Goal: Transaction & Acquisition: Purchase product/service

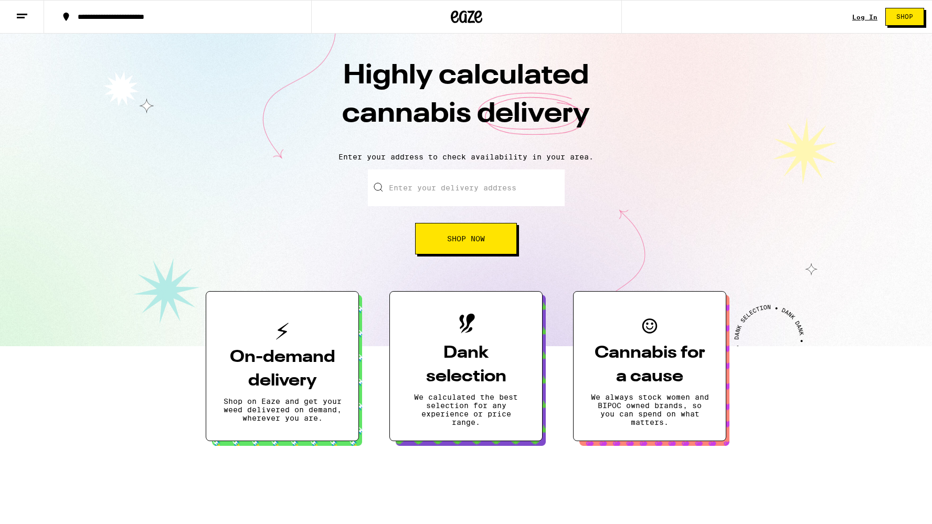
click at [436, 235] on button "Shop Now" at bounding box center [466, 238] width 102 height 31
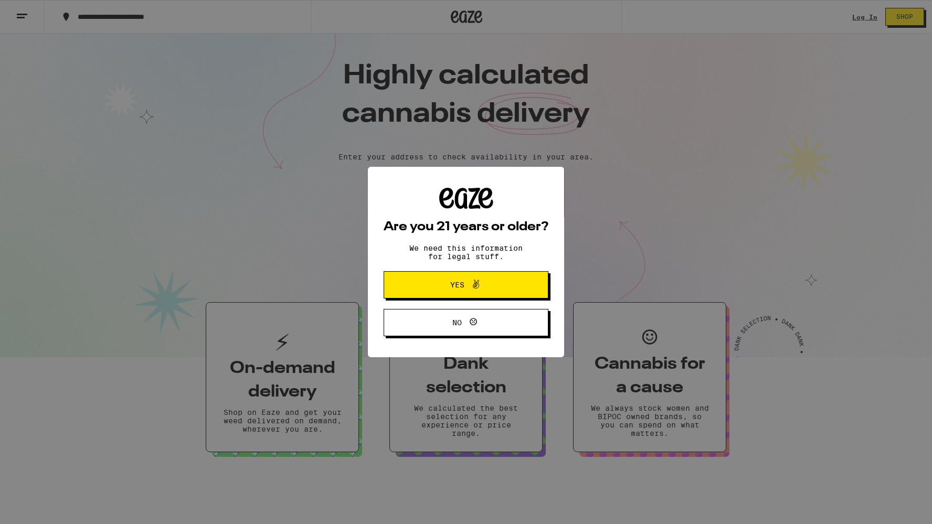
click at [479, 287] on icon at bounding box center [476, 284] width 6 height 9
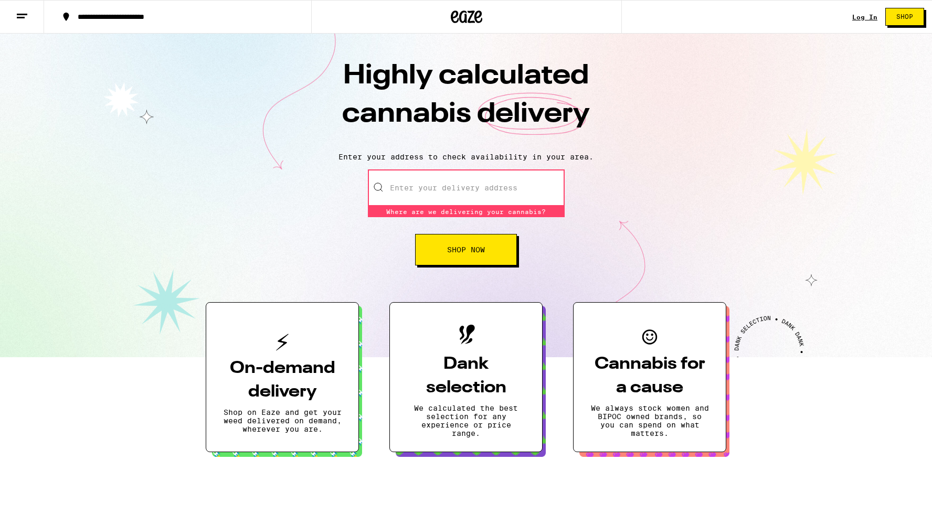
click at [419, 185] on input "Enter your delivery address" at bounding box center [466, 188] width 197 height 37
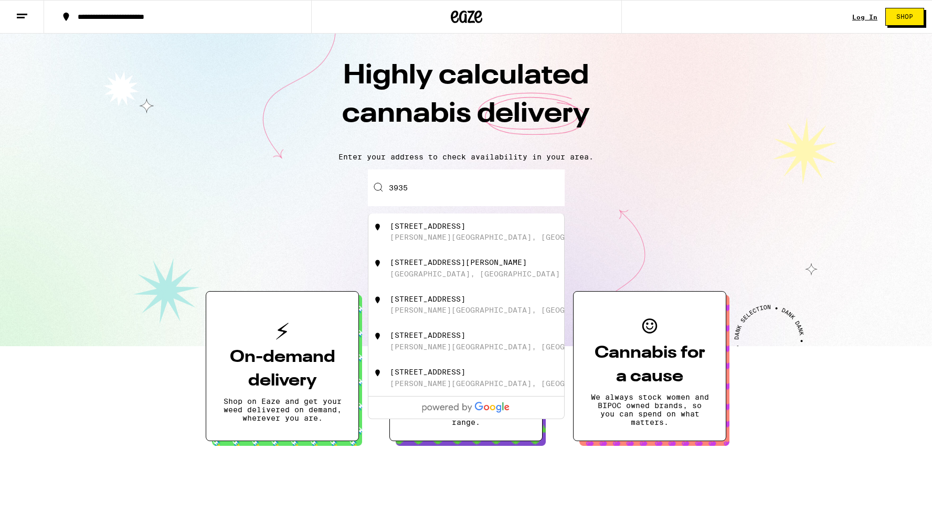
type input "3935"
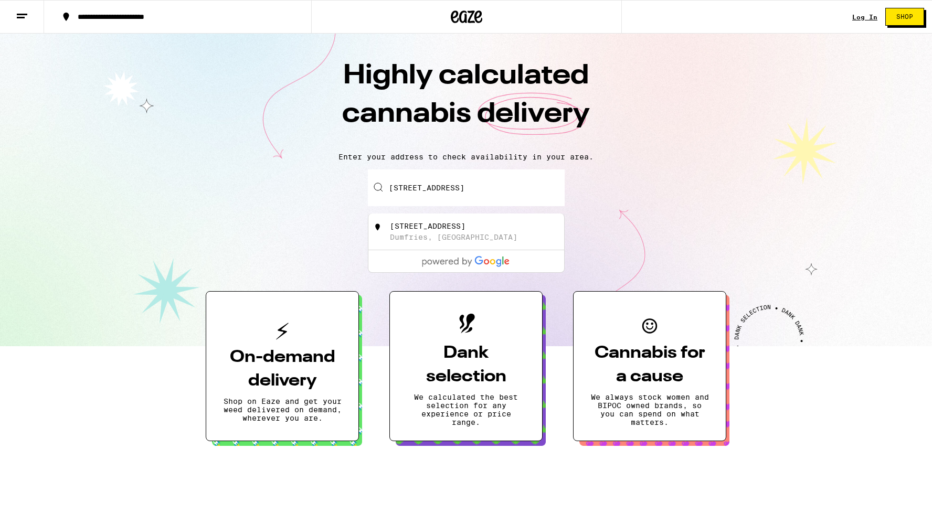
click at [475, 193] on input "[STREET_ADDRESS]" at bounding box center [466, 188] width 197 height 37
drag, startPoint x: 474, startPoint y: 193, endPoint x: 561, endPoint y: 190, distance: 86.7
click at [561, 190] on input "[STREET_ADDRESS]" at bounding box center [466, 188] width 197 height 37
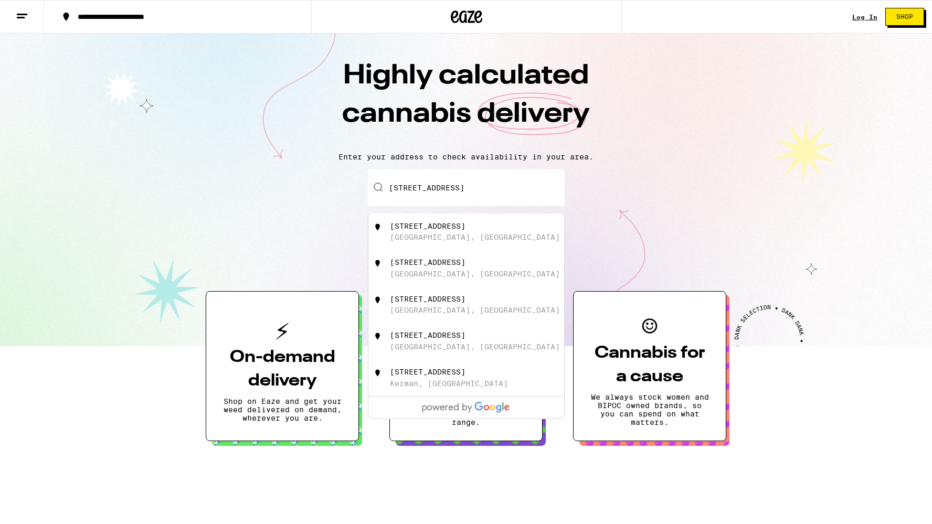
click at [527, 227] on div "[STREET_ADDRESS]" at bounding box center [483, 232] width 187 height 20
type input "[STREET_ADDRESS]"
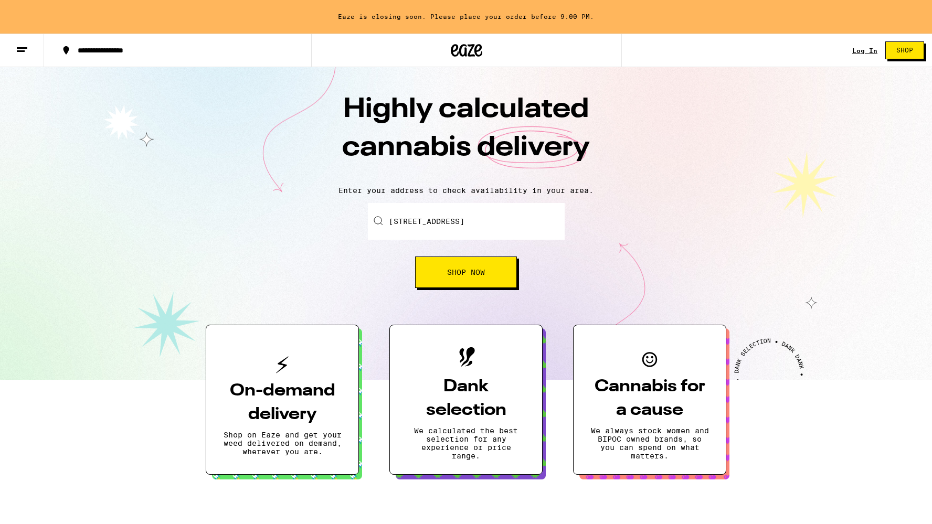
click at [481, 236] on input "[STREET_ADDRESS]" at bounding box center [466, 221] width 197 height 37
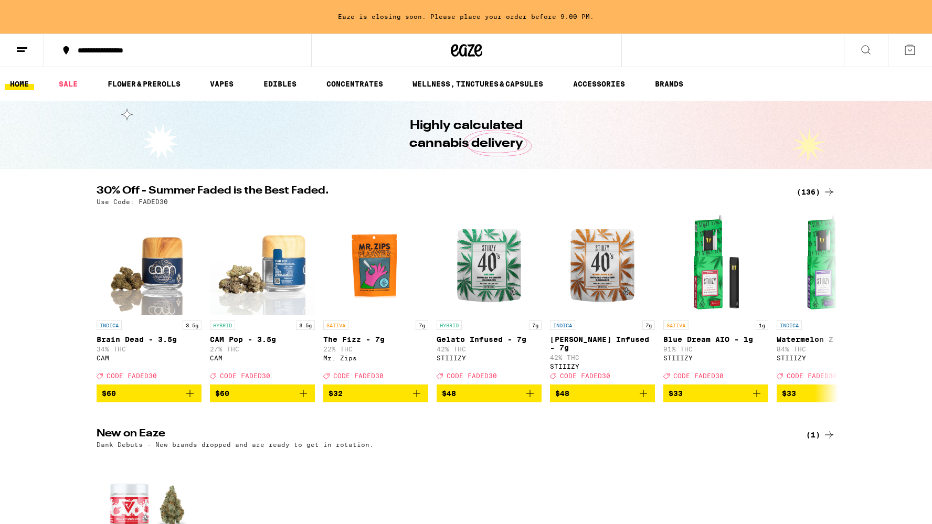
click at [902, 47] on button at bounding box center [910, 50] width 44 height 33
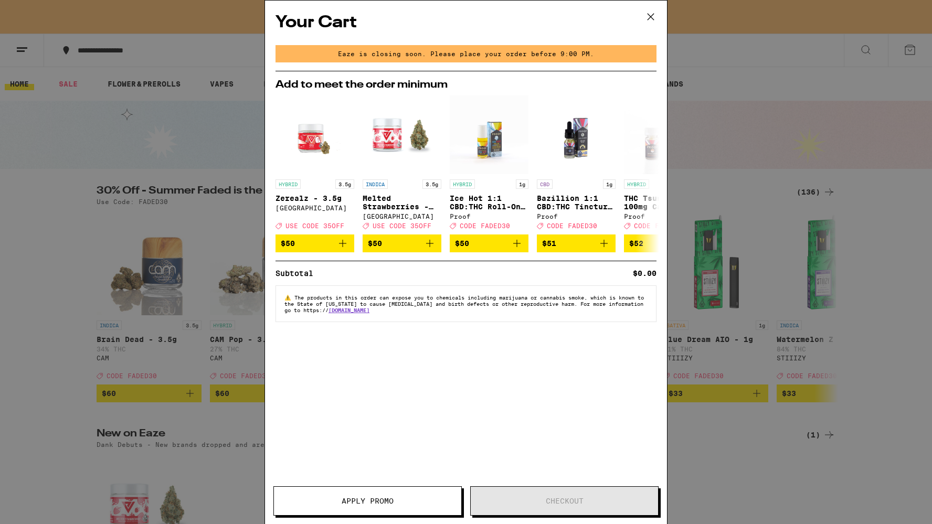
click at [871, 73] on div "Your Cart Eaze is closing soon. Please place your order before 9:00 PM. Add to …" at bounding box center [466, 262] width 932 height 524
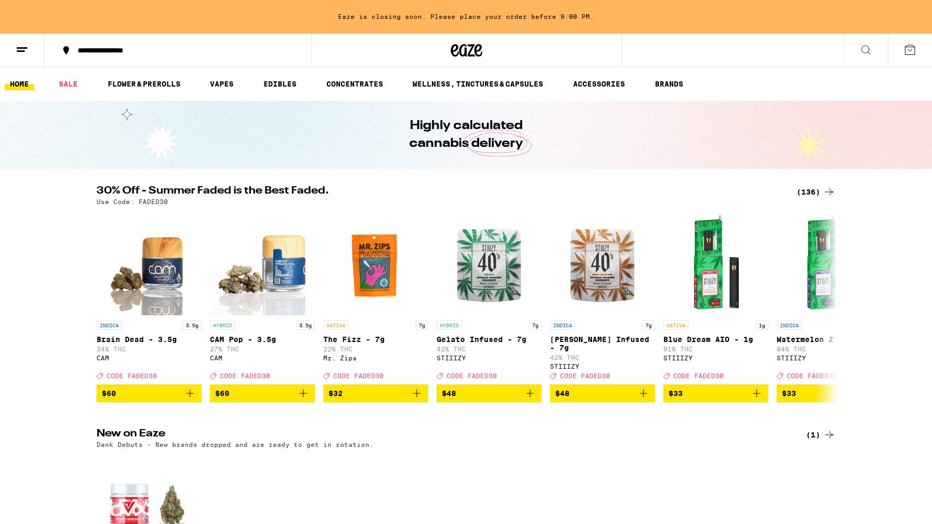
click at [468, 51] on icon at bounding box center [466, 50] width 31 height 19
click at [32, 46] on button at bounding box center [22, 50] width 44 height 33
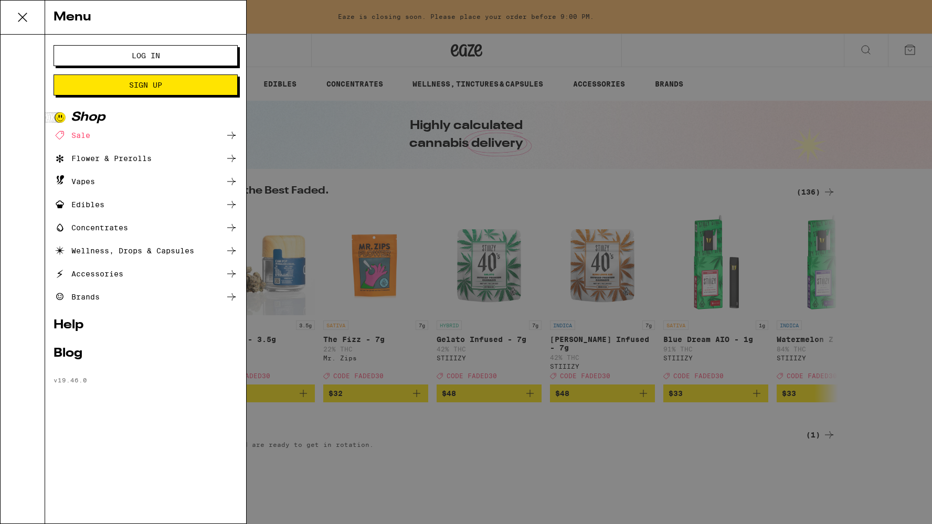
click at [128, 53] on span "Log In" at bounding box center [145, 55] width 99 height 7
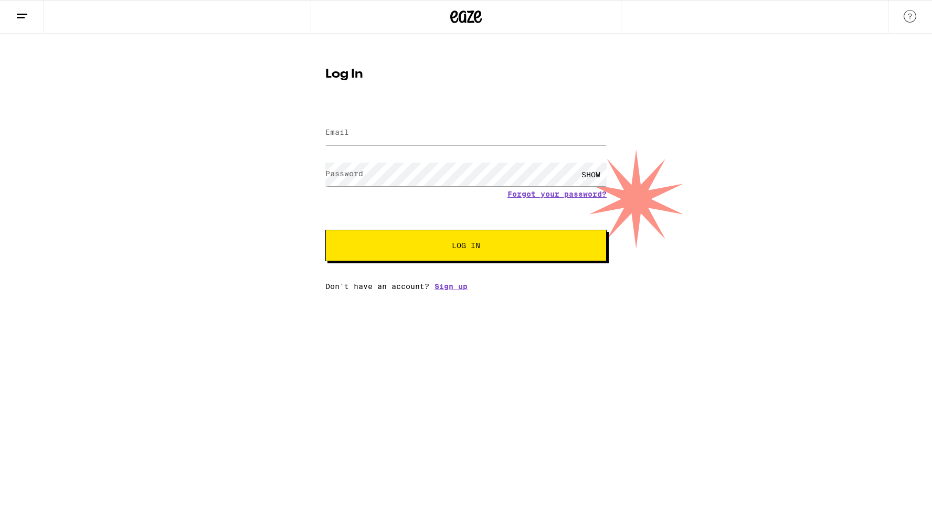
type input "[EMAIL_ADDRESS][DOMAIN_NAME]"
click at [422, 244] on span "Log In" at bounding box center [466, 245] width 196 height 7
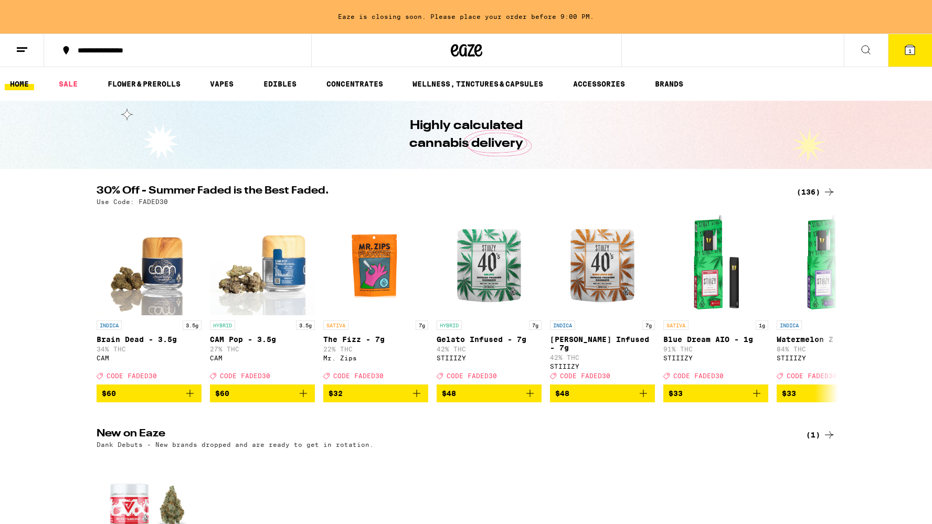
click at [24, 51] on line at bounding box center [21, 51] width 8 height 0
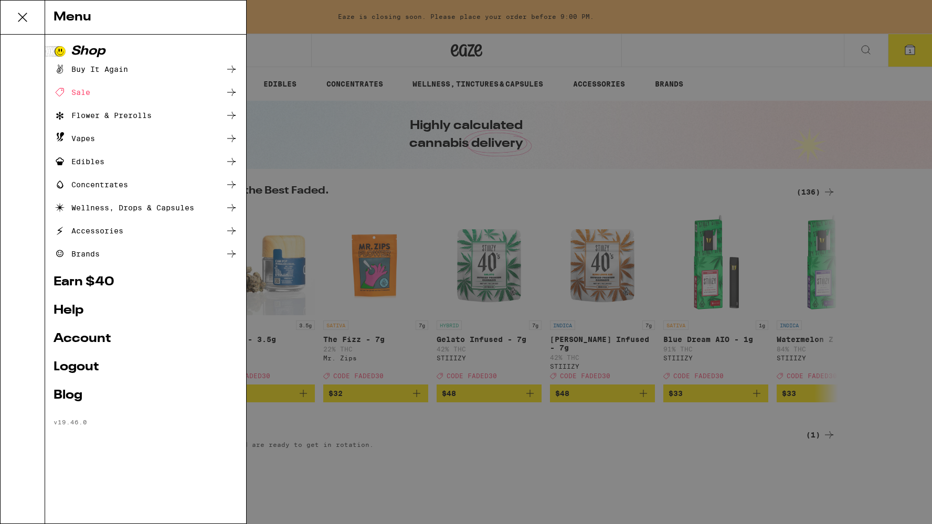
click at [87, 332] on ul "Shop Buy It Again Sale Flower & Prerolls Vapes Edibles Concentrates Wellness, D…" at bounding box center [146, 235] width 184 height 381
click at [87, 339] on link "Account" at bounding box center [146, 339] width 184 height 13
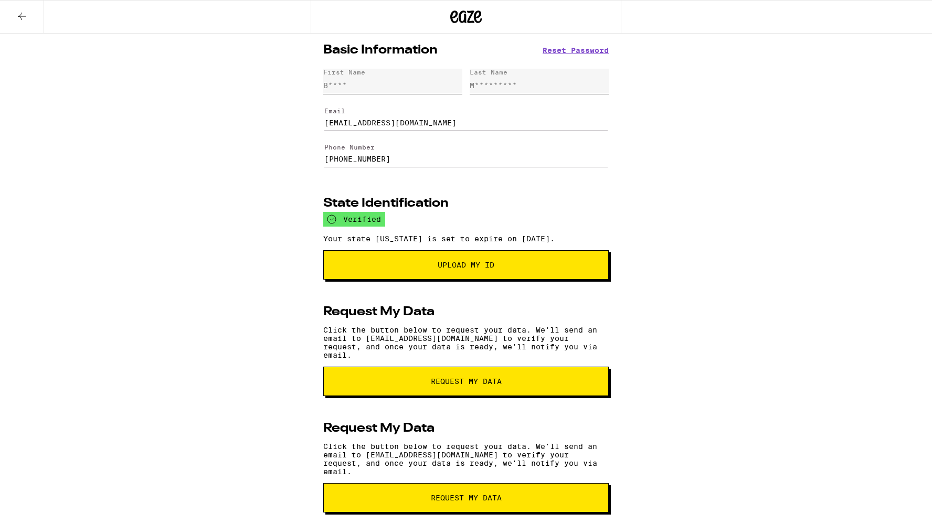
click at [25, 12] on icon at bounding box center [22, 16] width 13 height 13
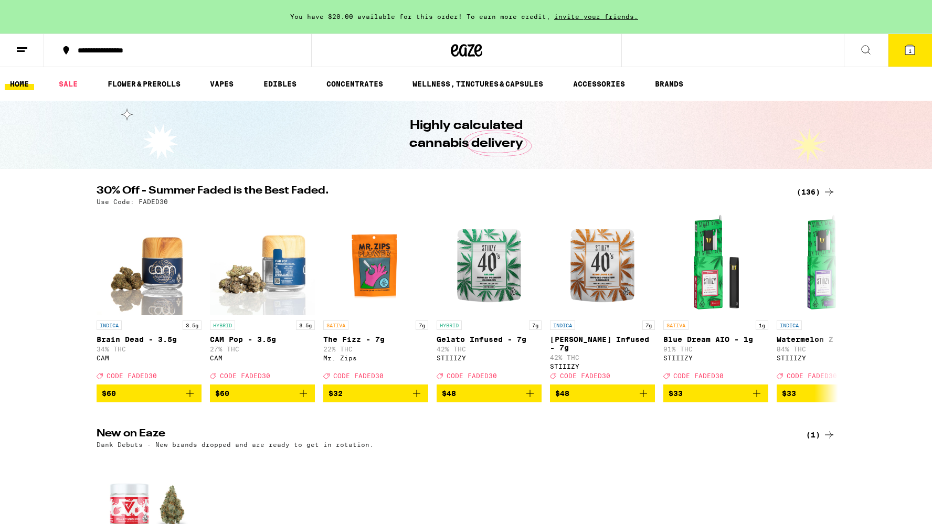
click at [23, 48] on line at bounding box center [22, 48] width 10 height 0
click at [16, 41] on button at bounding box center [22, 50] width 44 height 33
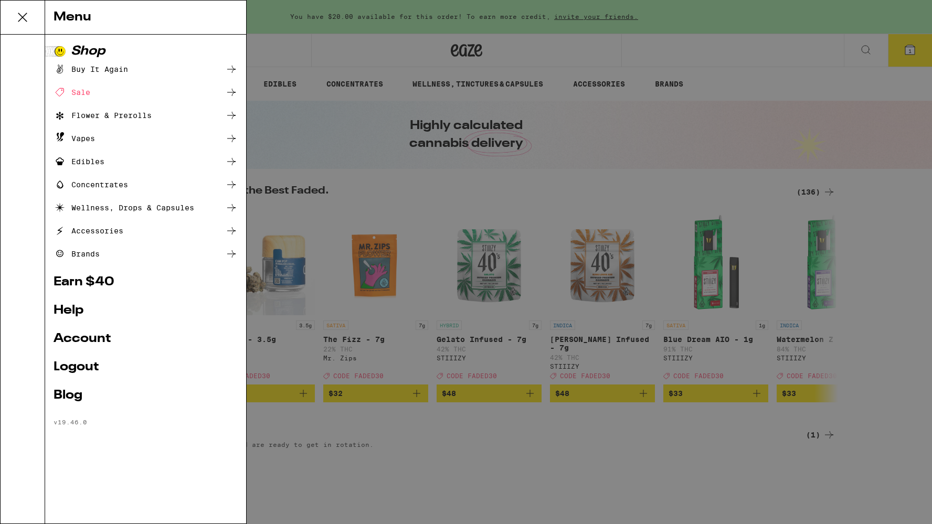
click at [80, 87] on div "Sale" at bounding box center [72, 92] width 37 height 13
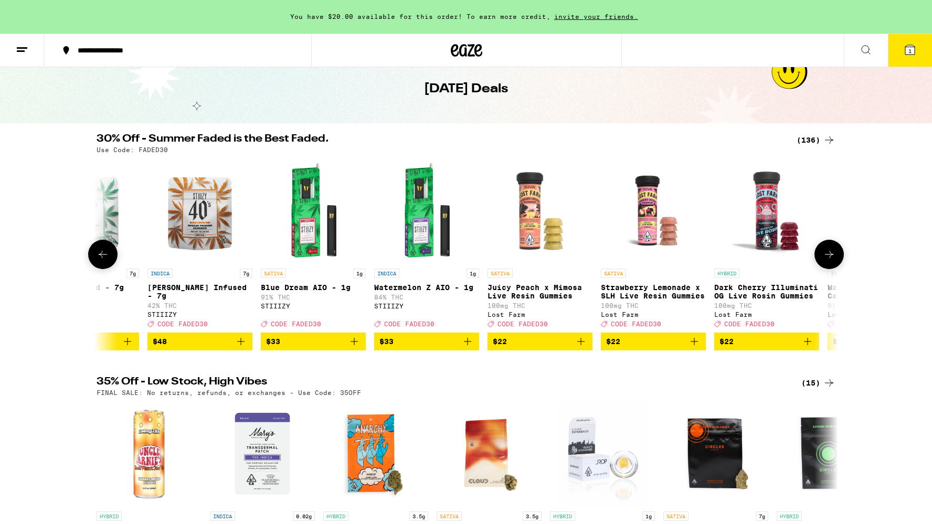
scroll to position [0, 647]
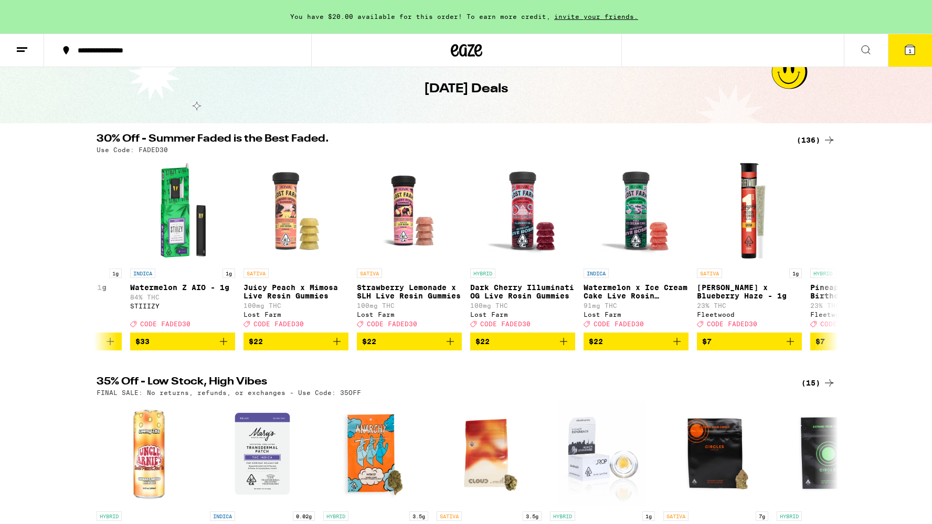
click at [813, 141] on div "(136)" at bounding box center [816, 140] width 39 height 13
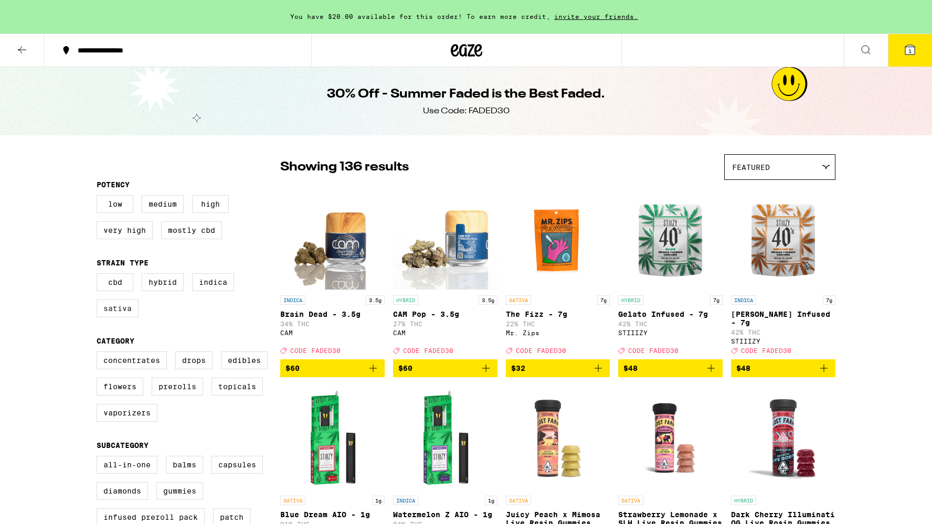
click at [107, 311] on label "Sativa" at bounding box center [118, 309] width 42 height 18
click at [99, 276] on input "Sativa" at bounding box center [99, 275] width 1 height 1
checkbox input "true"
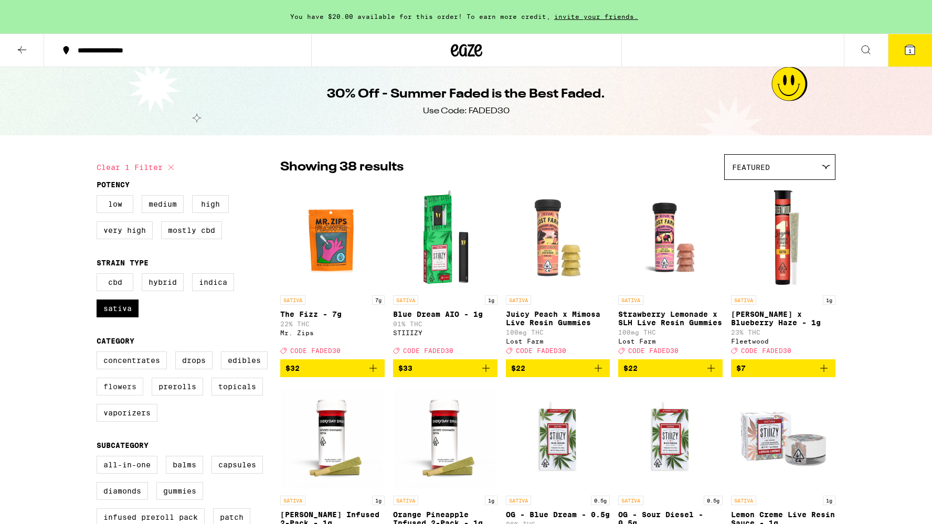
click at [131, 392] on label "Flowers" at bounding box center [120, 387] width 47 height 18
click at [99, 354] on input "Flowers" at bounding box center [99, 353] width 1 height 1
checkbox input "true"
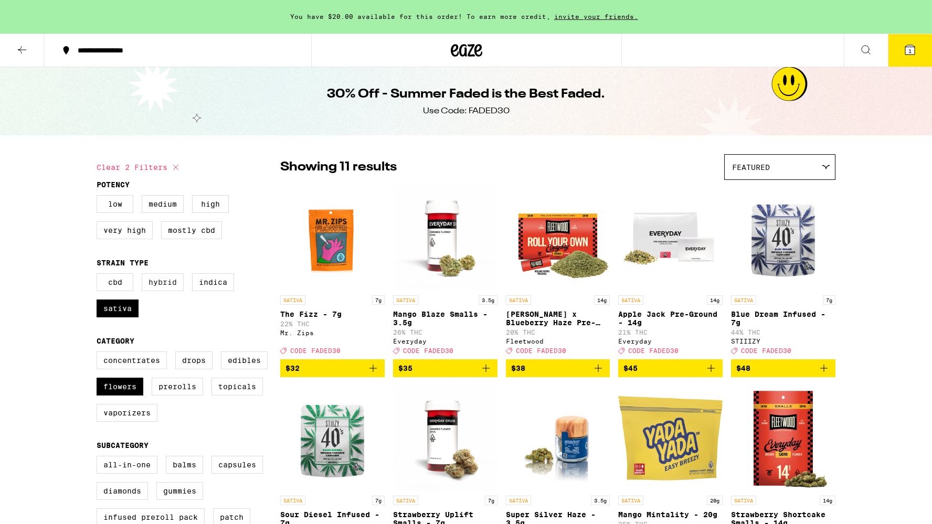
click at [166, 286] on label "Hybrid" at bounding box center [163, 283] width 42 height 18
click at [99, 276] on input "Hybrid" at bounding box center [99, 275] width 1 height 1
checkbox input "true"
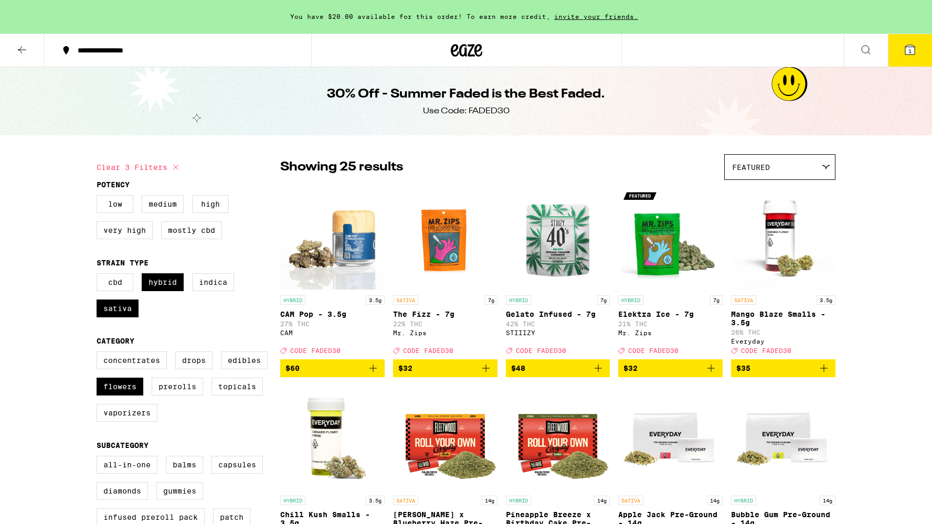
click at [25, 45] on icon at bounding box center [22, 50] width 13 height 13
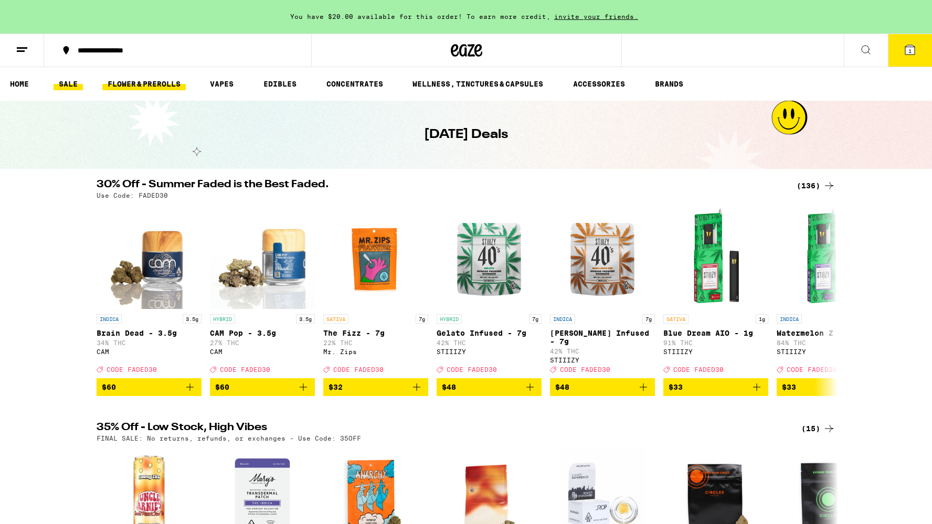
click at [159, 85] on link "FLOWER & PREROLLS" at bounding box center [143, 84] width 83 height 13
click at [126, 81] on link "FLOWER & PREROLLS" at bounding box center [143, 84] width 83 height 13
click at [131, 83] on link "FLOWER & PREROLLS" at bounding box center [143, 84] width 83 height 13
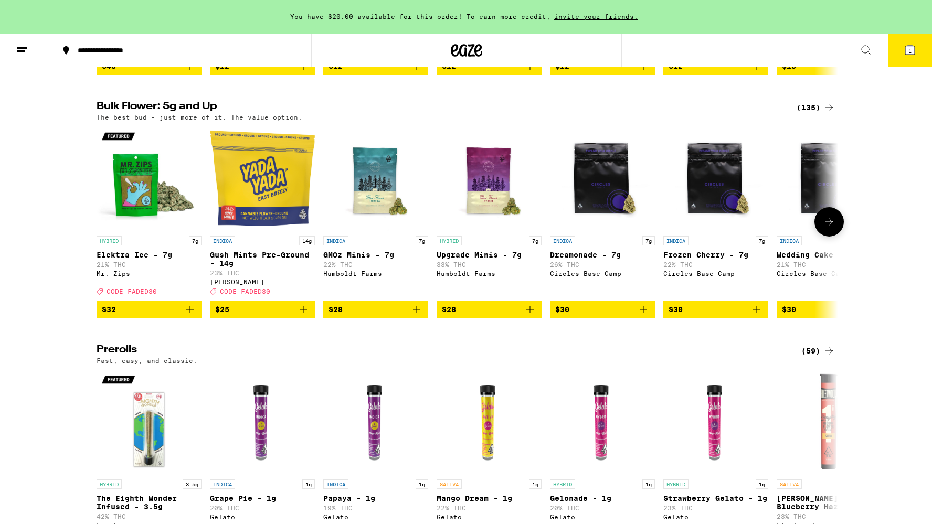
scroll to position [327, 0]
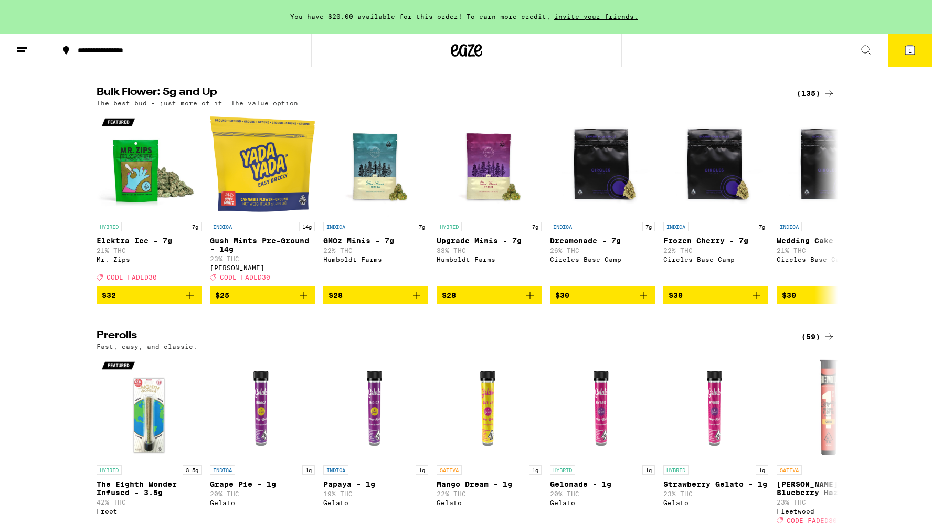
click at [819, 100] on div "(135)" at bounding box center [816, 93] width 39 height 13
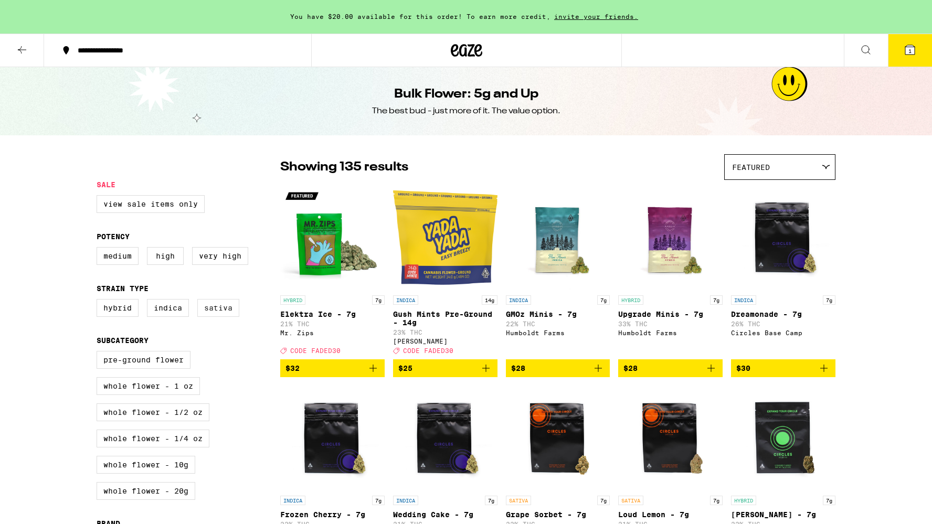
click at [217, 314] on label "Sativa" at bounding box center [218, 308] width 42 height 18
click at [99, 301] on input "Sativa" at bounding box center [99, 301] width 1 height 1
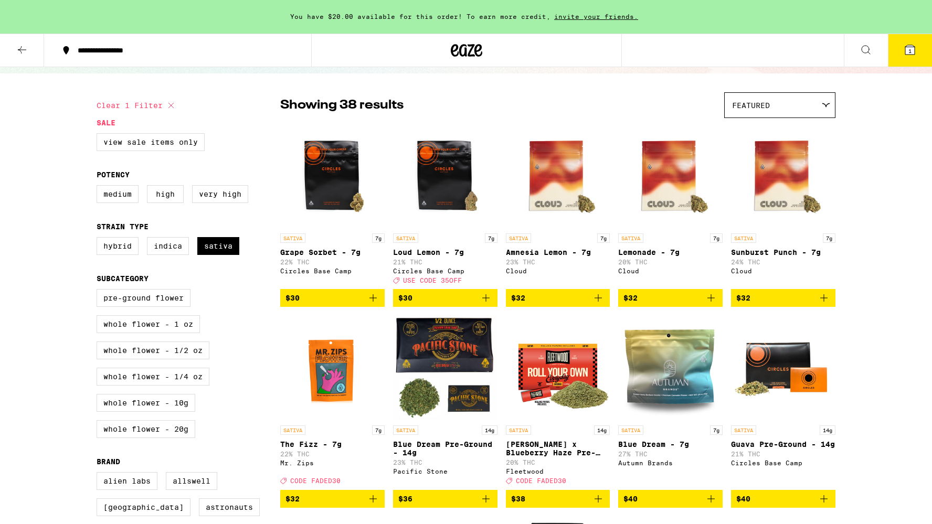
scroll to position [59, 0]
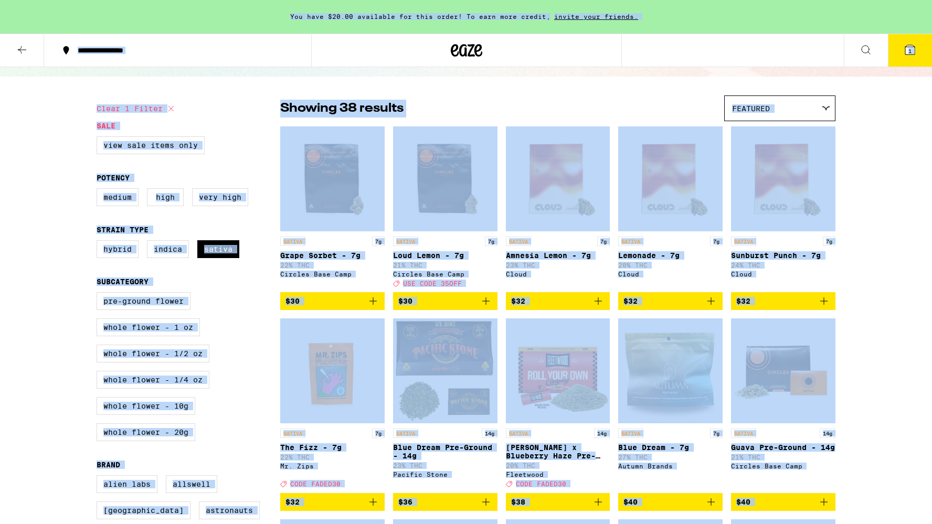
copy body "**********"
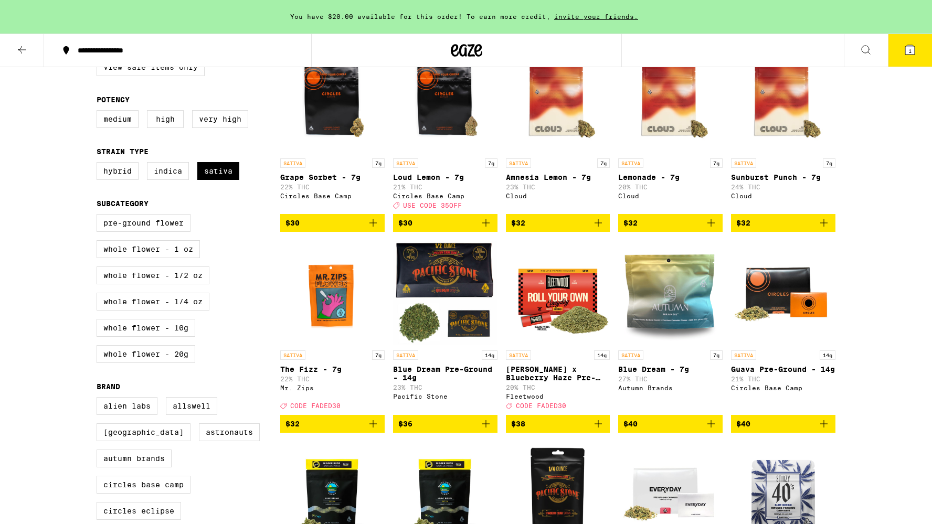
scroll to position [163, 0]
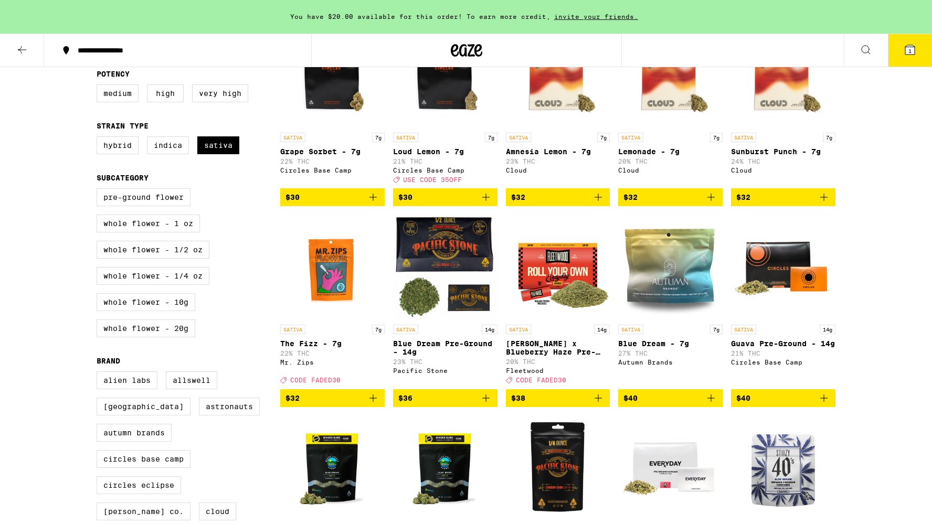
click at [664, 405] on span "$40" at bounding box center [671, 398] width 94 height 13
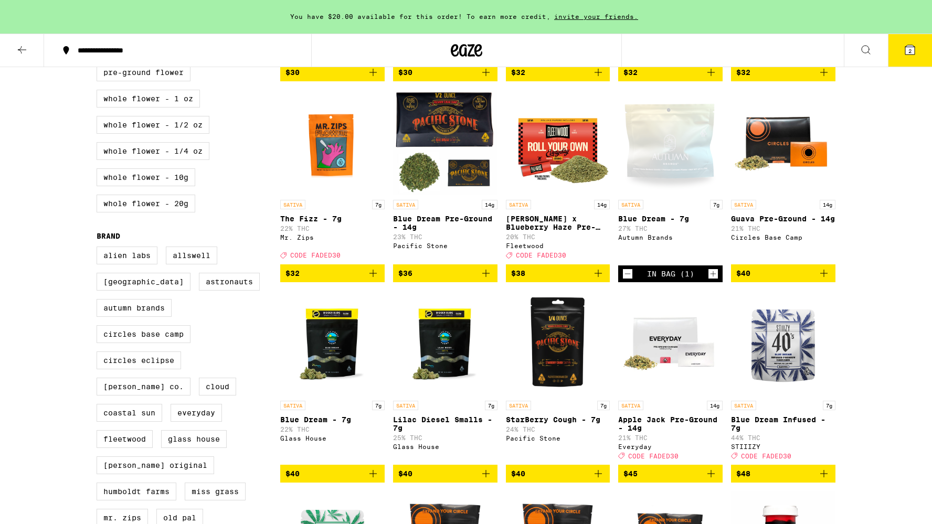
scroll to position [289, 0]
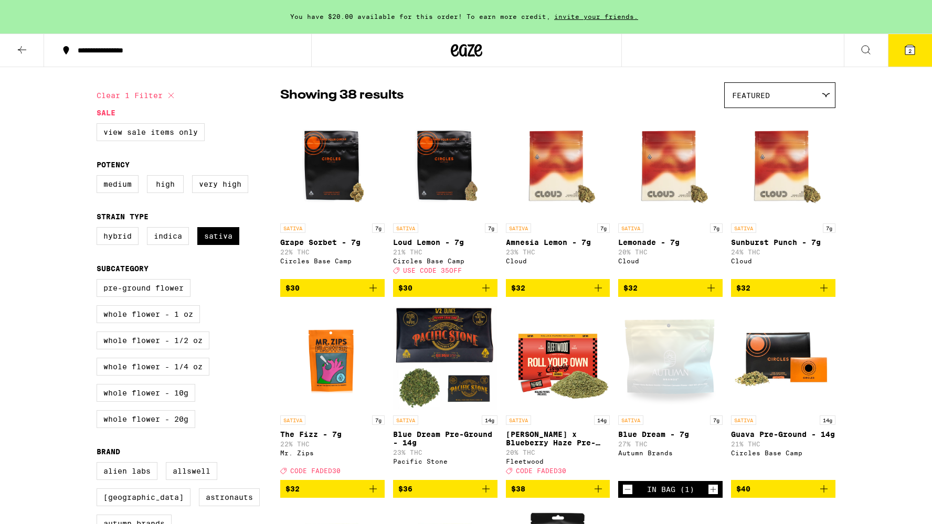
scroll to position [70, 0]
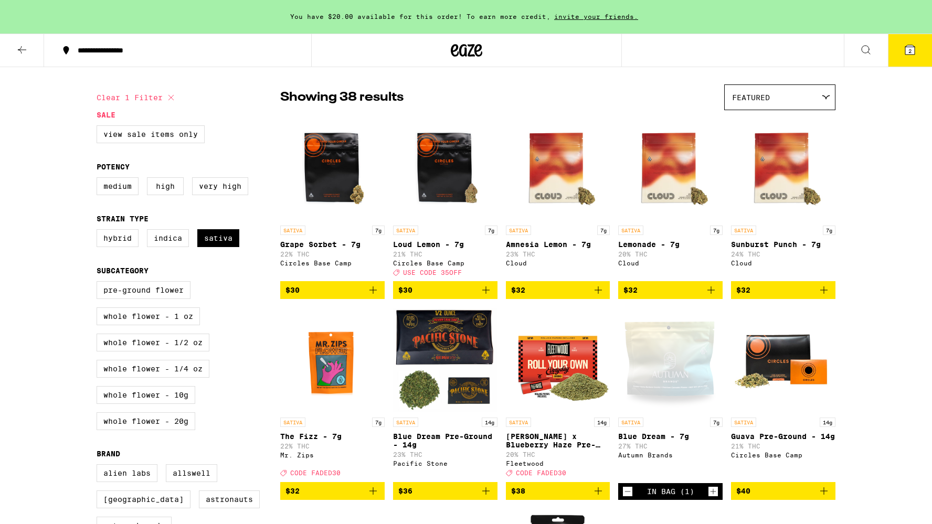
click at [174, 100] on icon at bounding box center [171, 97] width 13 height 13
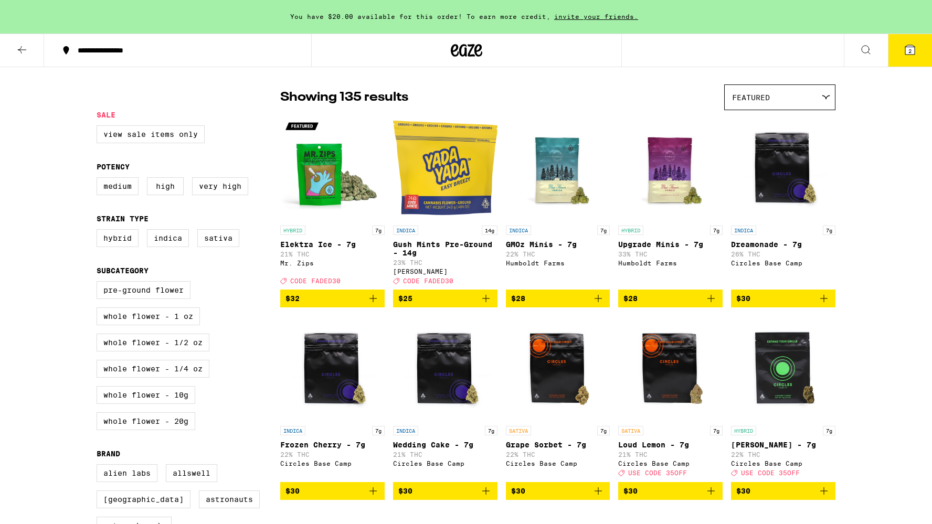
checkbox input "false"
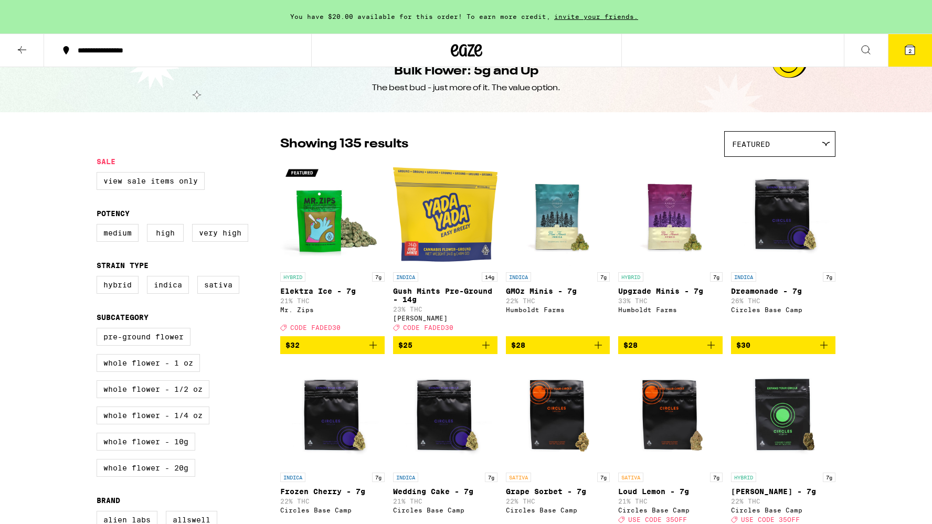
scroll to position [19, 0]
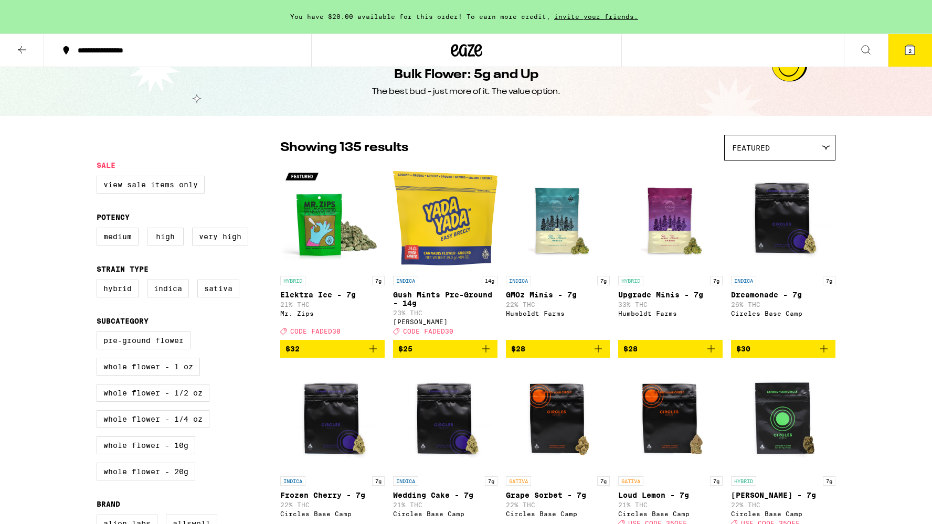
click at [858, 39] on button at bounding box center [866, 50] width 44 height 33
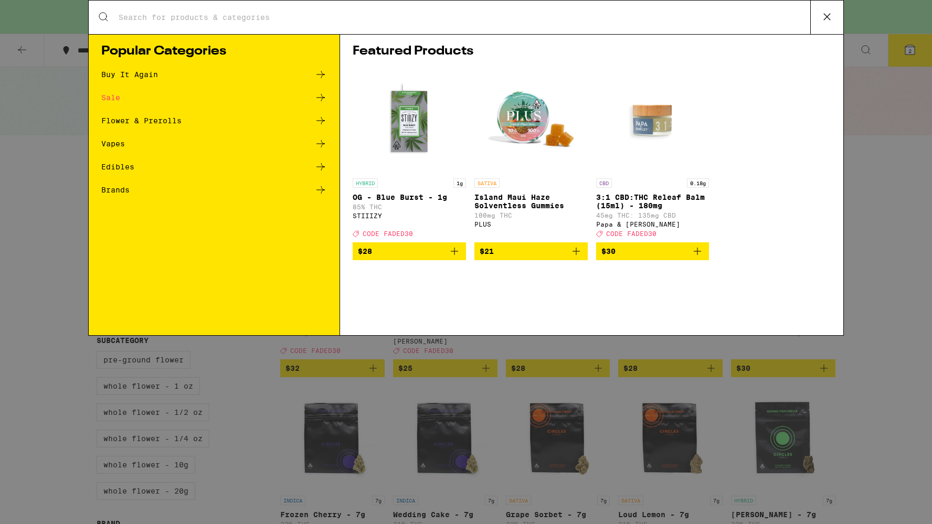
scroll to position [0, 0]
click at [624, 14] on input "Search for Products" at bounding box center [464, 17] width 692 height 9
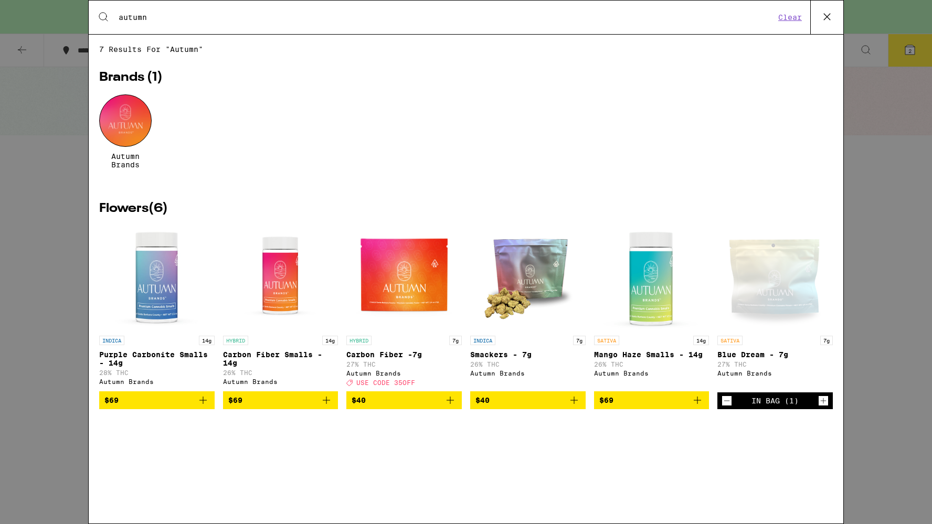
type input "autumn"
click at [404, 287] on img "Open page for Carbon Fiber -7g from Autumn Brands" at bounding box center [404, 278] width 105 height 105
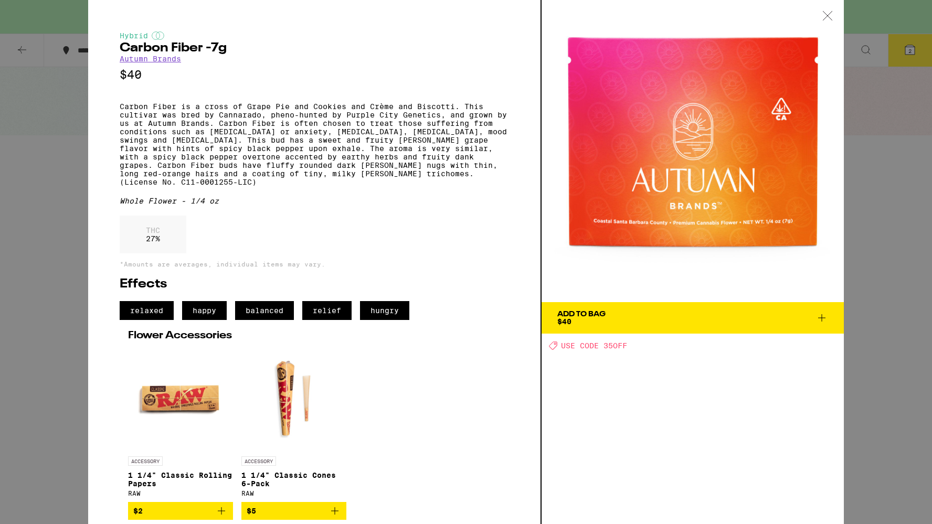
scroll to position [10, 0]
click at [495, 177] on p "Carbon Fiber is a cross of Grape Pie and Cookies and Crème and Biscotti. This c…" at bounding box center [315, 144] width 390 height 84
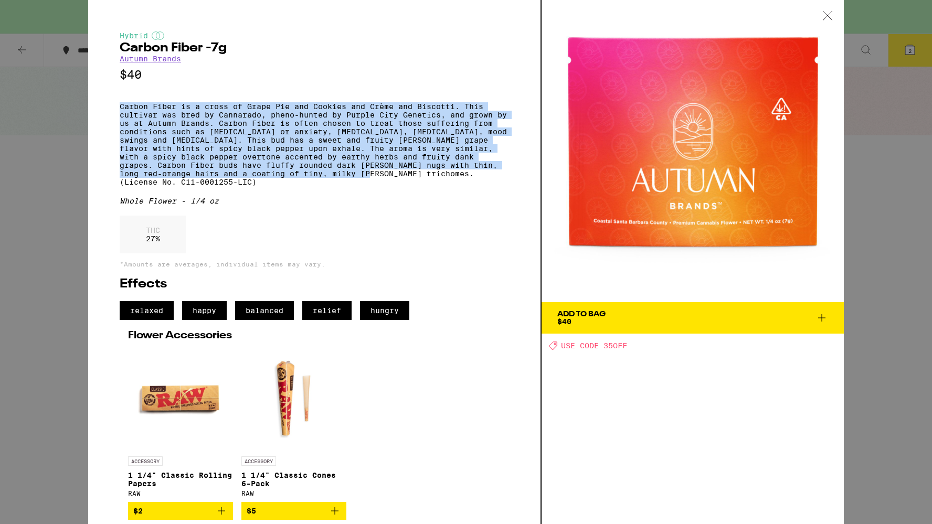
drag, startPoint x: 342, startPoint y: 180, endPoint x: 86, endPoint y: 98, distance: 269.1
click at [86, 98] on div "Hybrid Carbon Fiber -7g Autumn Brands $40 Carbon Fiber is a cross of Grape Pie …" at bounding box center [466, 262] width 932 height 524
copy p "Carbon Fiber is a cross of Grape Pie and Cookies and Crème and Biscotti. This c…"
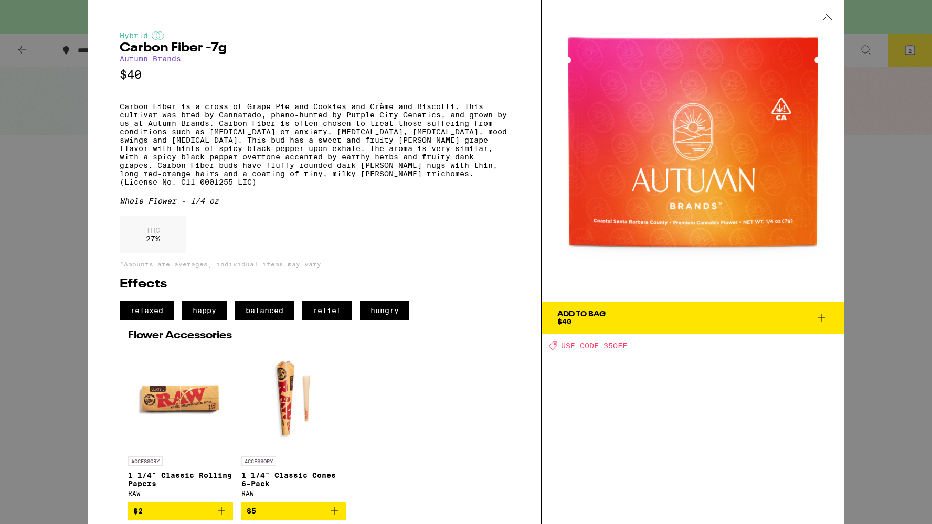
click at [284, 1] on div "Hybrid Carbon Fiber -7g Autumn Brands $40 Carbon Fiber is a cross of Grape Pie …" at bounding box center [315, 262] width 454 height 524
click at [890, 140] on div "Hybrid Carbon Fiber -7g Autumn Brands $40 Carbon Fiber is a cross of Grape Pie …" at bounding box center [466, 262] width 932 height 524
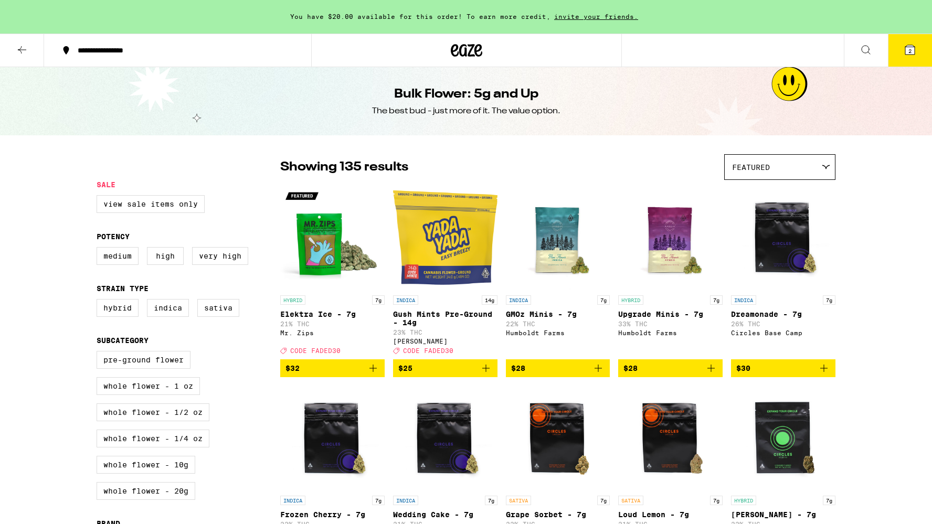
click at [907, 45] on icon at bounding box center [910, 50] width 13 height 13
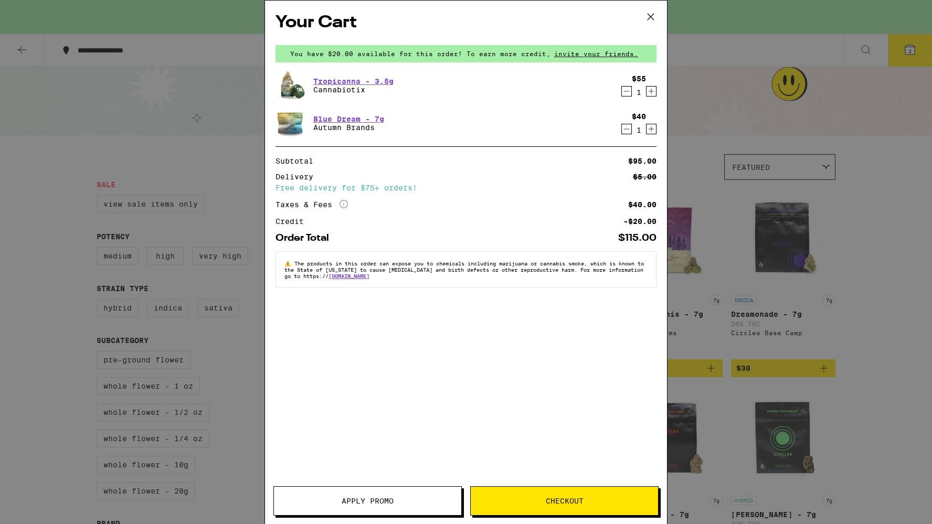
click at [628, 92] on icon "Decrement" at bounding box center [626, 91] width 9 height 13
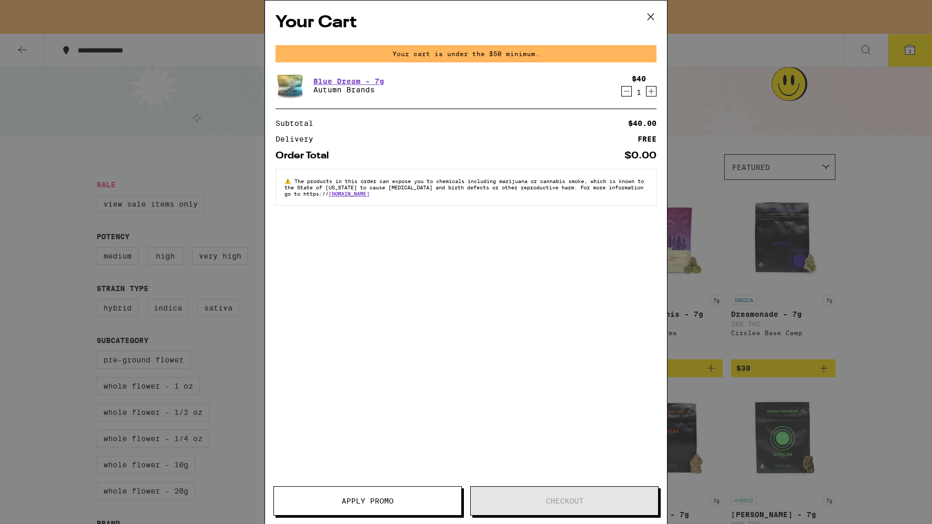
click at [777, 339] on div "Your Cart Your cart is under the $50 minimum. Blue Dream - 7g Autumn Brands $40…" at bounding box center [466, 262] width 932 height 524
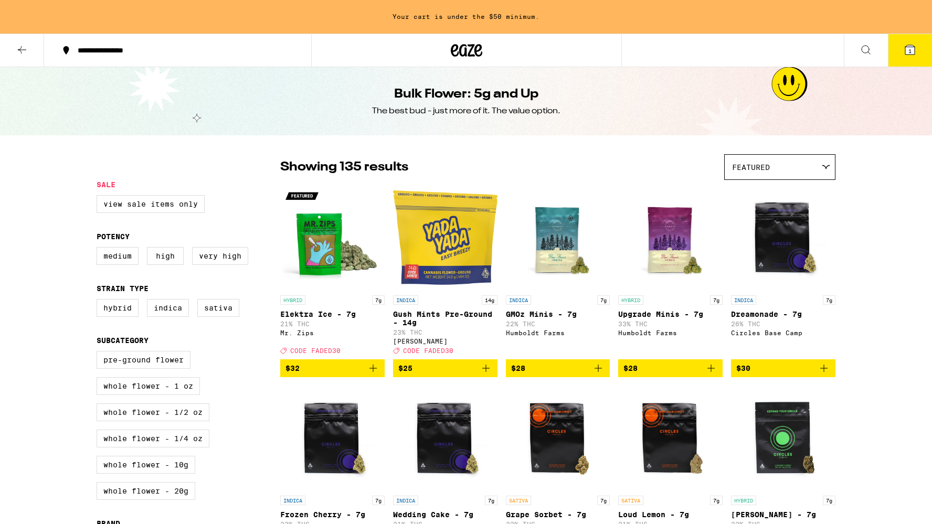
click at [26, 44] on icon at bounding box center [22, 50] width 13 height 13
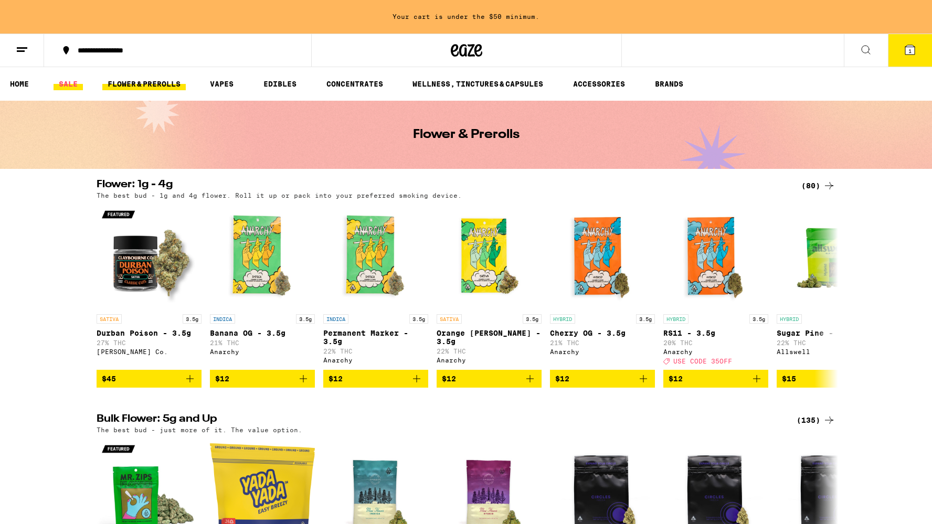
click at [71, 79] on link "SALE" at bounding box center [68, 84] width 29 height 13
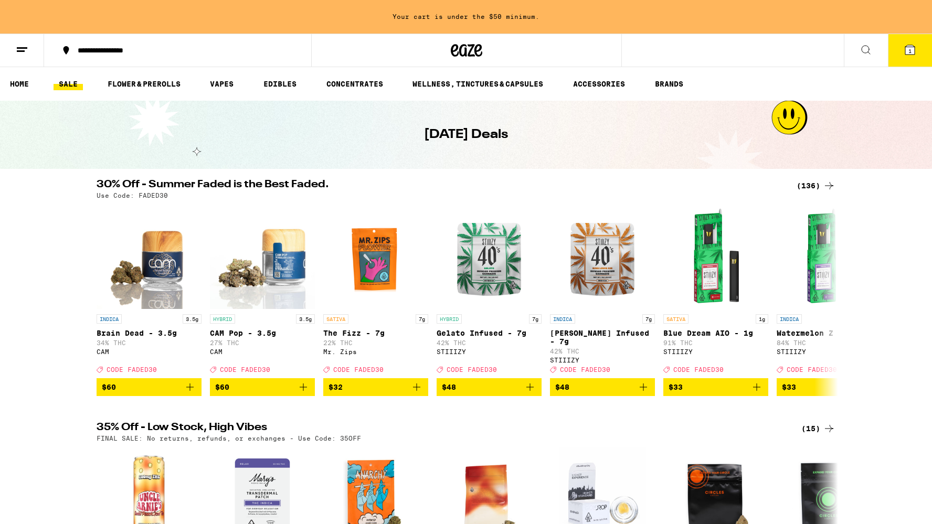
click at [834, 185] on icon at bounding box center [829, 186] width 13 height 13
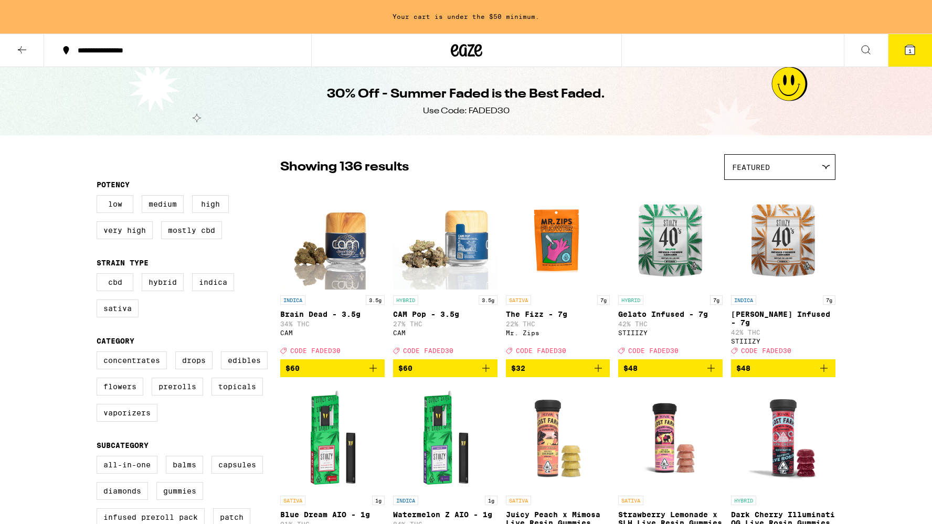
click at [762, 170] on span "Featured" at bounding box center [751, 167] width 38 height 8
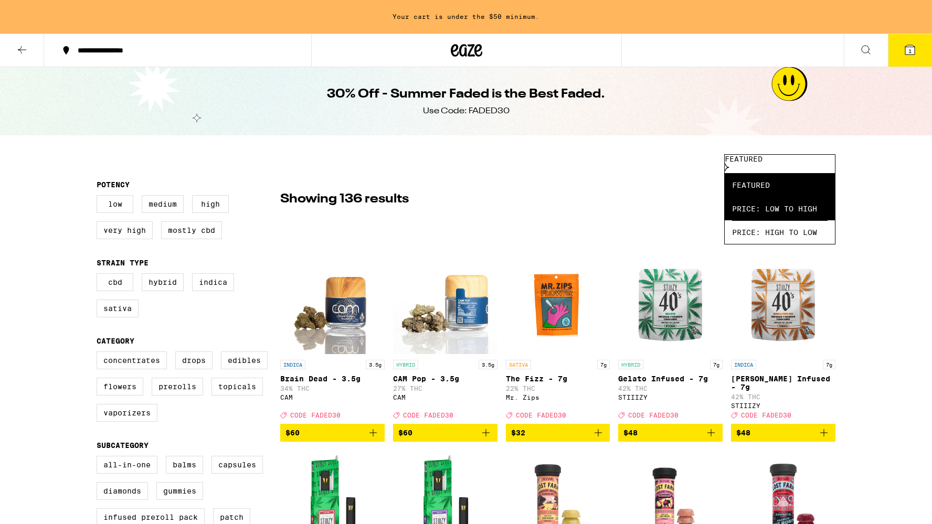
click at [766, 212] on span "Price: Low to High" at bounding box center [780, 209] width 96 height 24
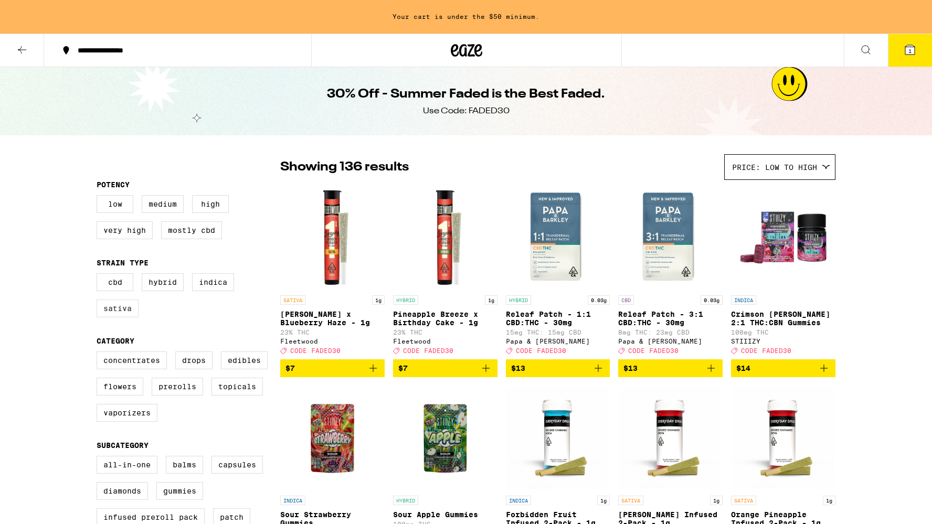
click at [117, 318] on label "Sativa" at bounding box center [118, 309] width 42 height 18
click at [99, 276] on input "Sativa" at bounding box center [99, 275] width 1 height 1
checkbox input "true"
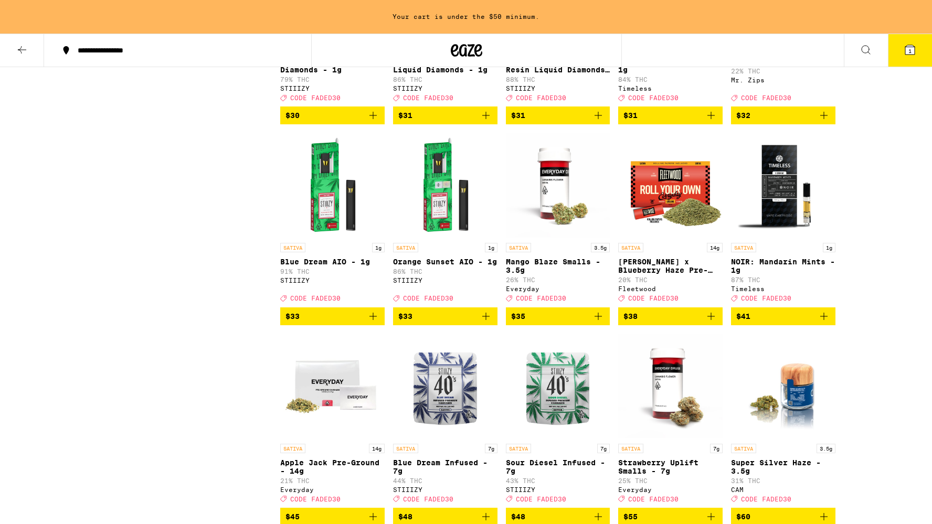
scroll to position [1445, 0]
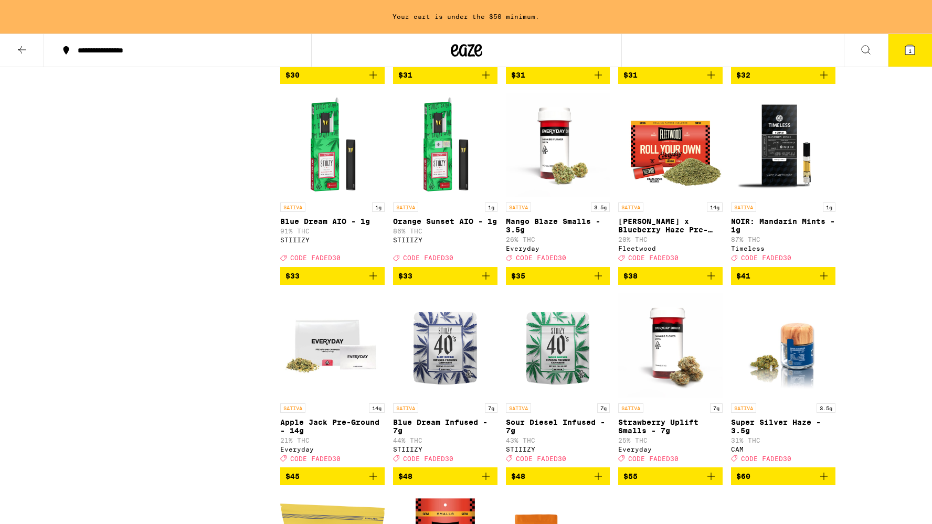
scroll to position [1107, 0]
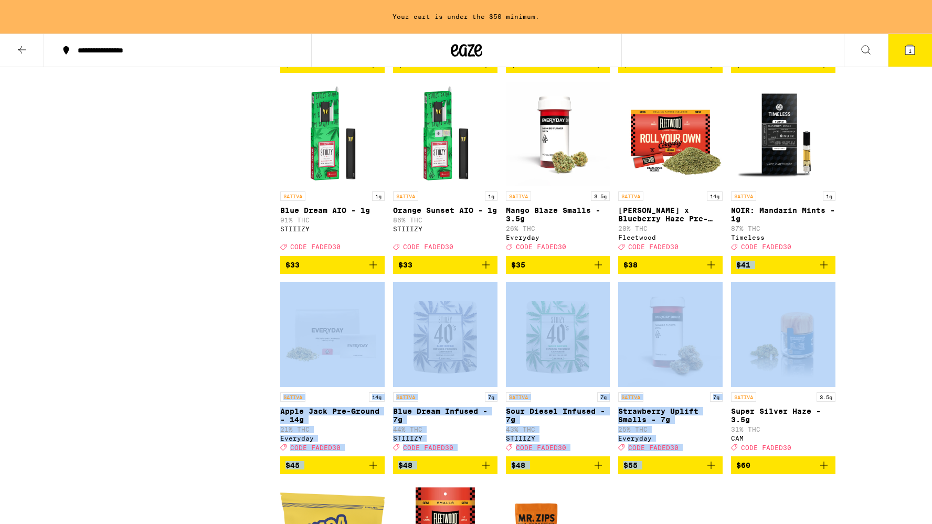
drag, startPoint x: 728, startPoint y: 320, endPoint x: 868, endPoint y: 292, distance: 143.0
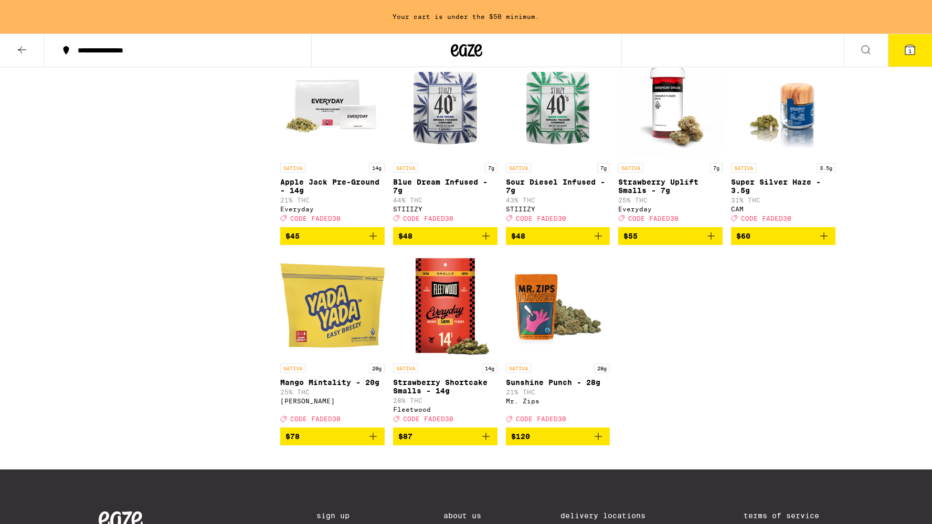
scroll to position [1362, 0]
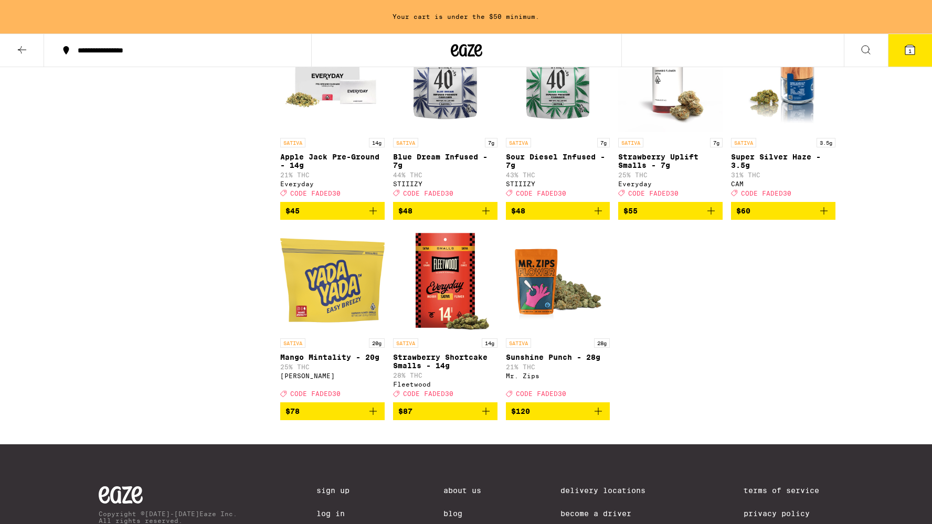
click at [15, 47] on button at bounding box center [22, 50] width 44 height 33
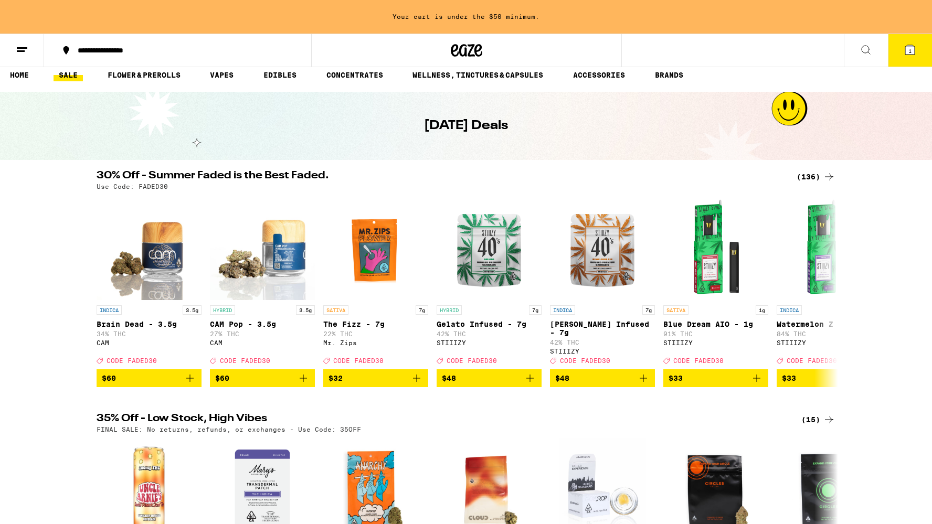
scroll to position [199, 0]
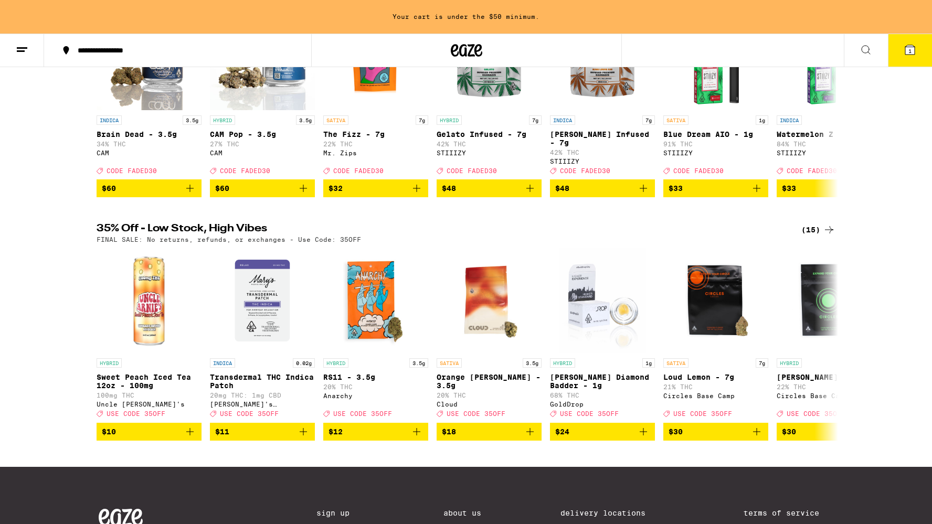
click at [836, 238] on div "35% Off - Low Stock, High Vibes (15) FINAL SALE: No returns, refunds, or exchan…" at bounding box center [466, 233] width 756 height 19
click at [823, 236] on div "(15)" at bounding box center [819, 230] width 34 height 13
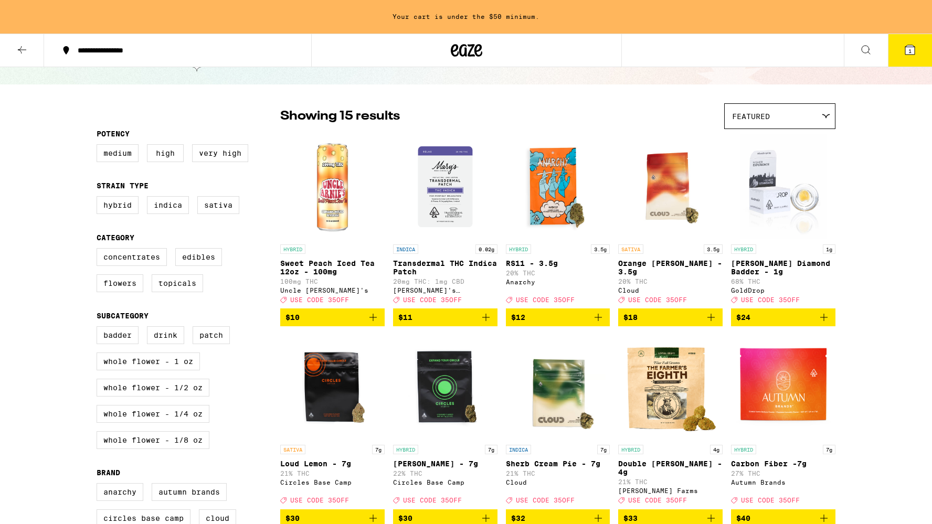
scroll to position [68, 0]
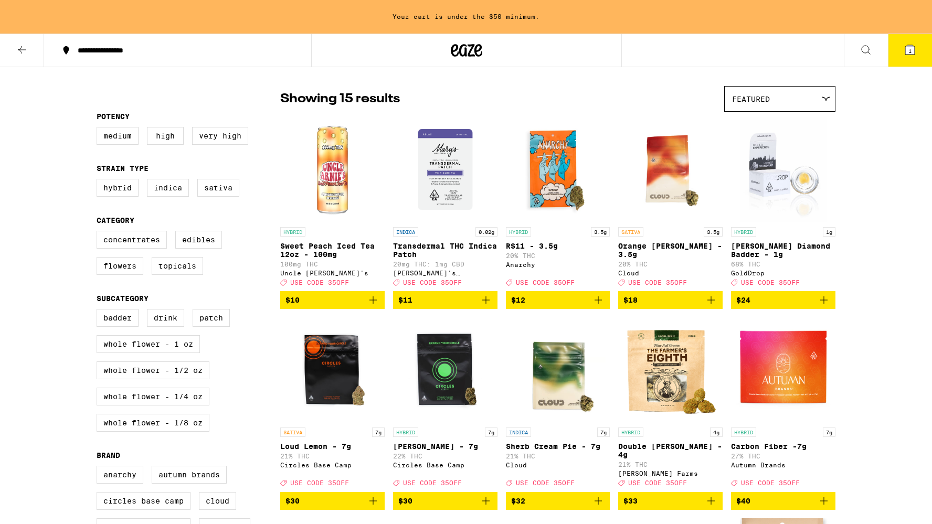
click at [892, 283] on div "**********" at bounding box center [466, 416] width 932 height 969
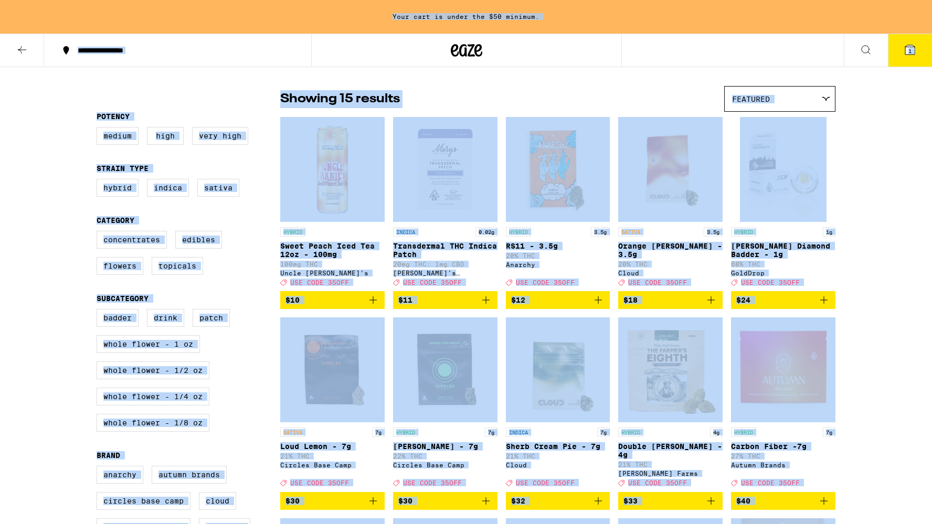
copy body "**********"
click at [903, 283] on div "**********" at bounding box center [466, 416] width 932 height 969
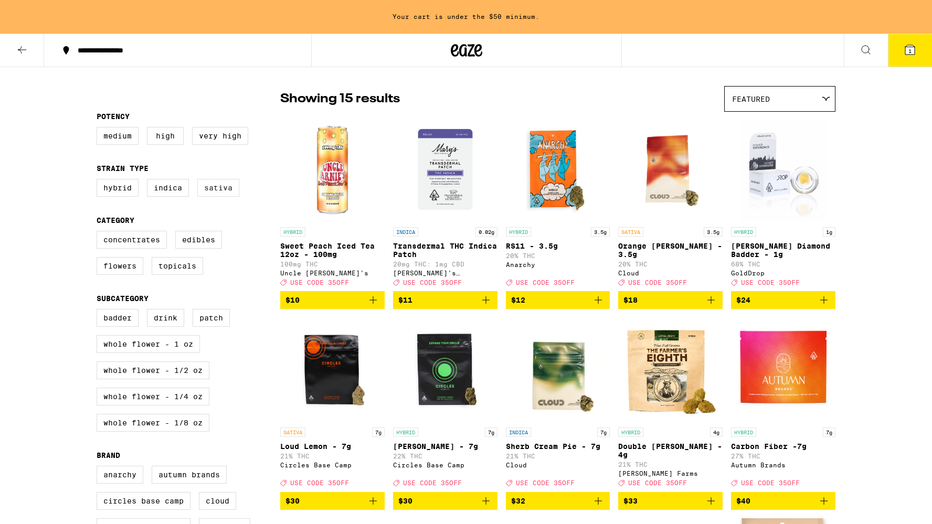
click at [214, 197] on label "Sativa" at bounding box center [218, 188] width 42 height 18
click at [99, 181] on input "Sativa" at bounding box center [99, 181] width 1 height 1
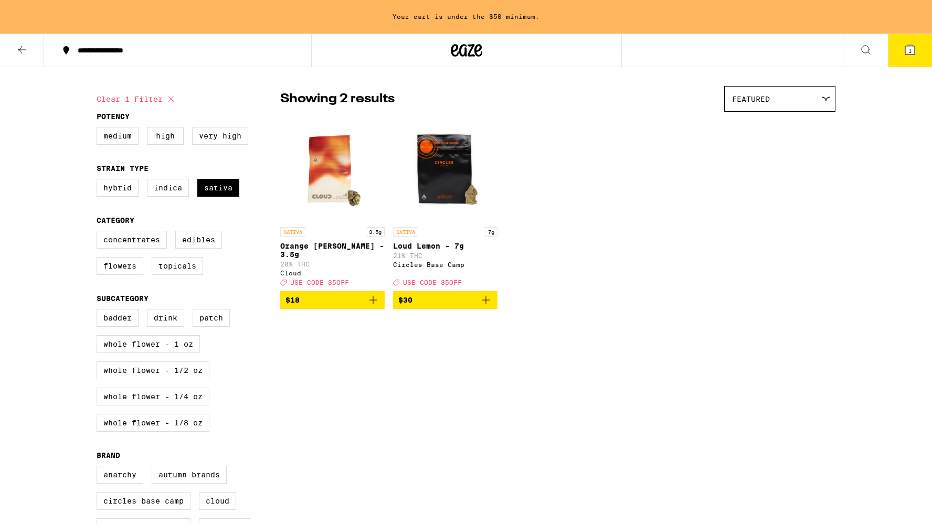
click at [173, 98] on icon at bounding box center [171, 99] width 13 height 13
checkbox input "false"
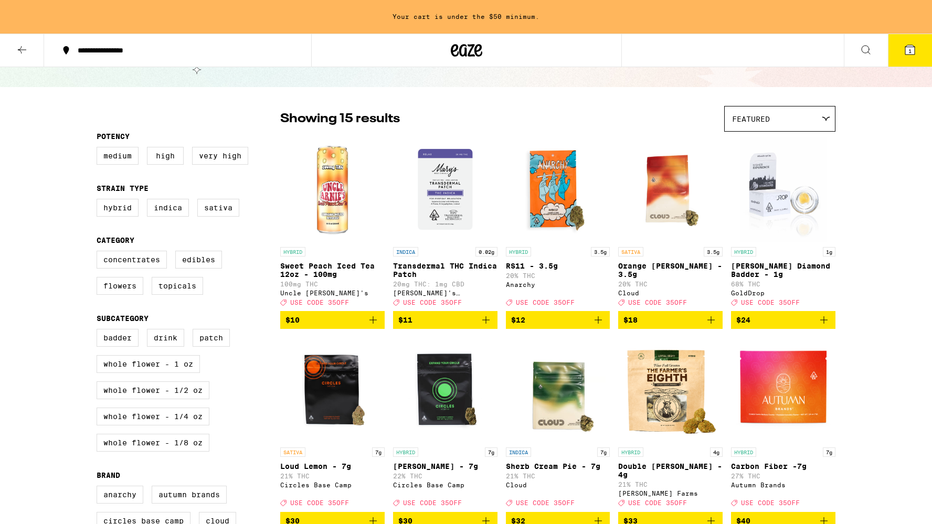
scroll to position [47, 0]
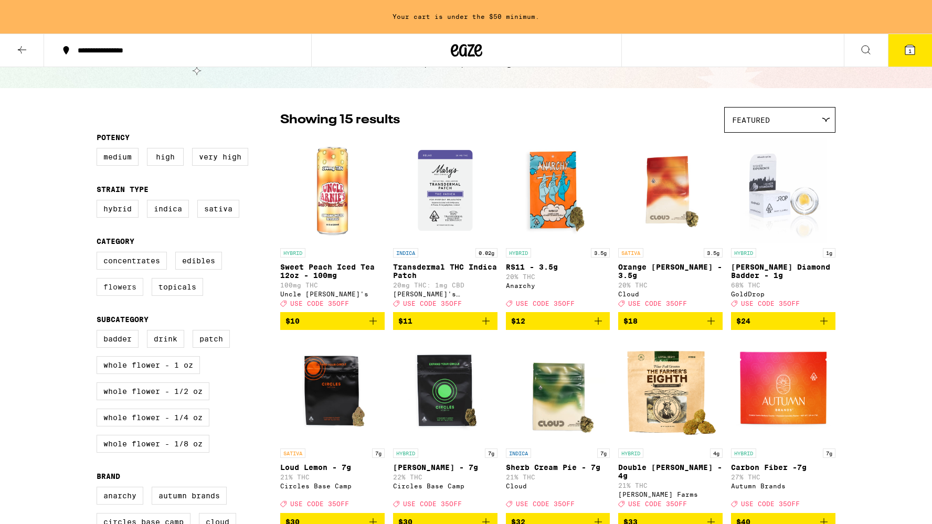
click at [124, 295] on label "Flowers" at bounding box center [120, 287] width 47 height 18
click at [99, 254] on input "Flowers" at bounding box center [99, 254] width 1 height 1
checkbox input "true"
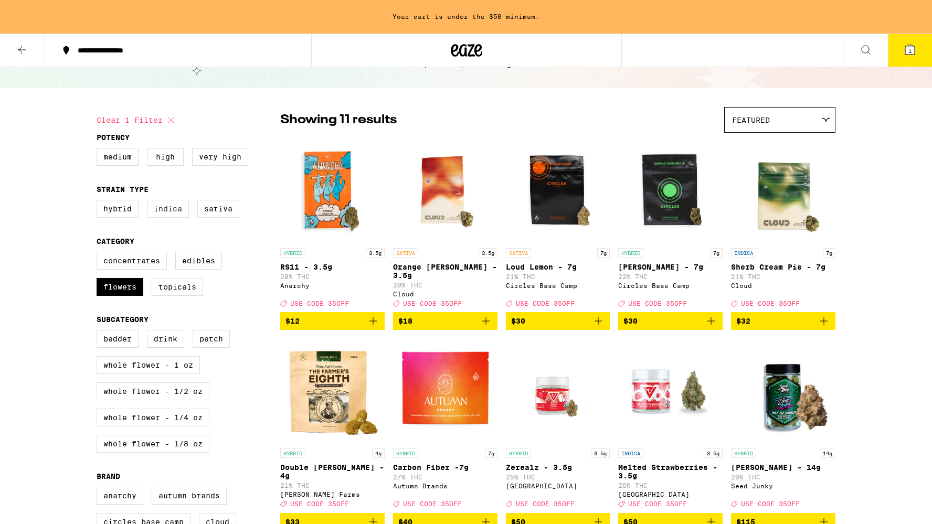
click at [170, 218] on label "Indica" at bounding box center [168, 209] width 42 height 18
click at [99, 202] on input "Indica" at bounding box center [99, 202] width 1 height 1
checkbox input "true"
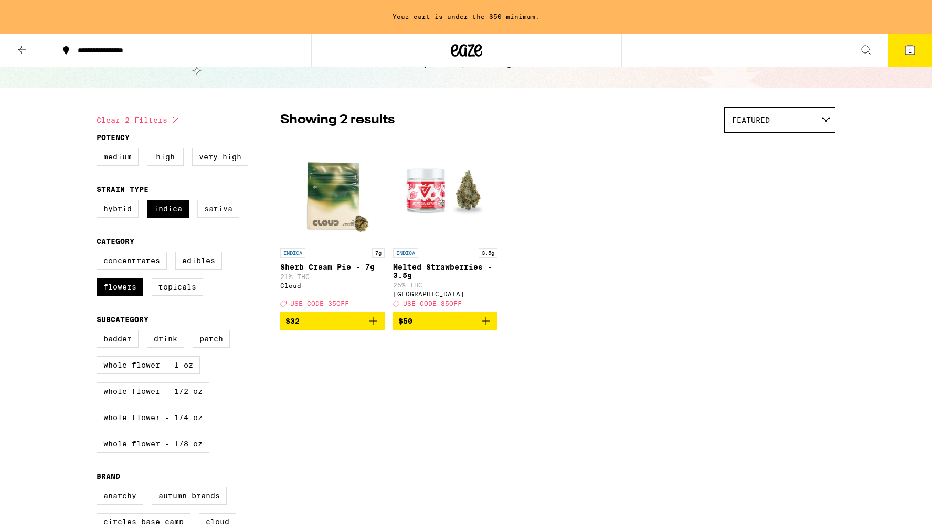
click at [208, 218] on label "Sativa" at bounding box center [218, 209] width 42 height 18
click at [99, 202] on input "Sativa" at bounding box center [99, 202] width 1 height 1
checkbox input "true"
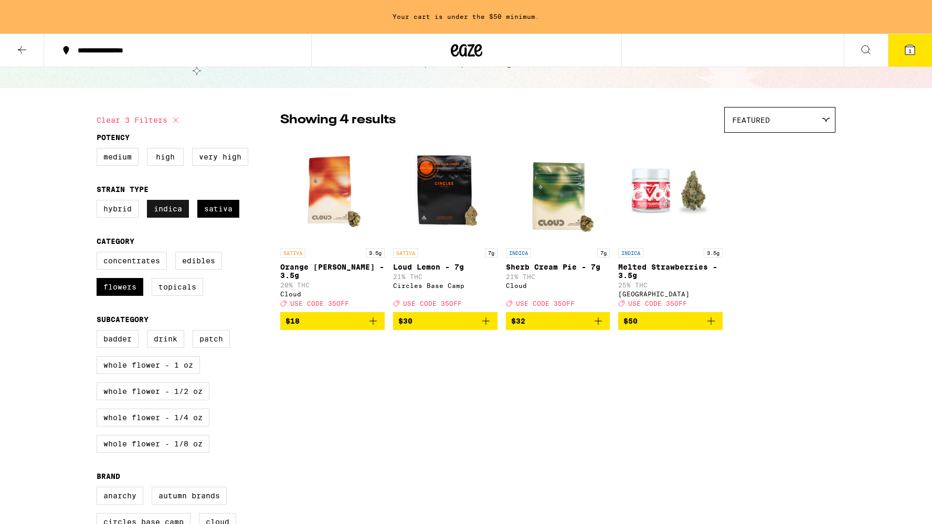
click at [172, 215] on label "Indica" at bounding box center [168, 209] width 42 height 18
click at [99, 202] on input "Indica" at bounding box center [99, 202] width 1 height 1
checkbox input "false"
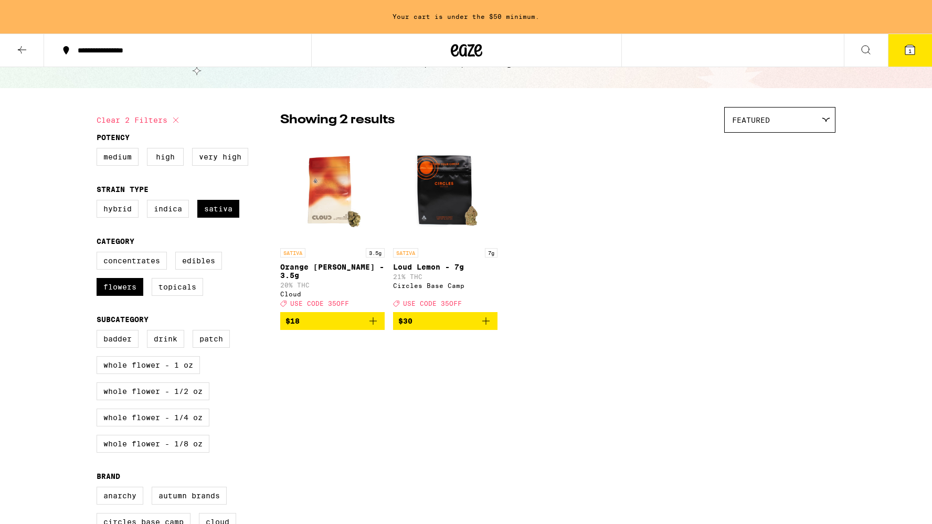
click at [166, 124] on button "Clear 2 filters" at bounding box center [140, 120] width 86 height 26
checkbox input "false"
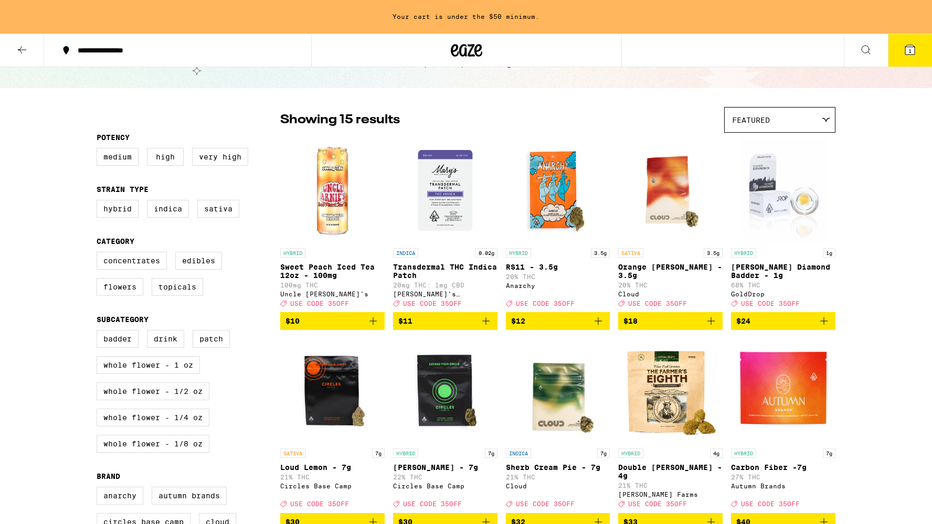
click at [471, 46] on icon at bounding box center [467, 50] width 16 height 13
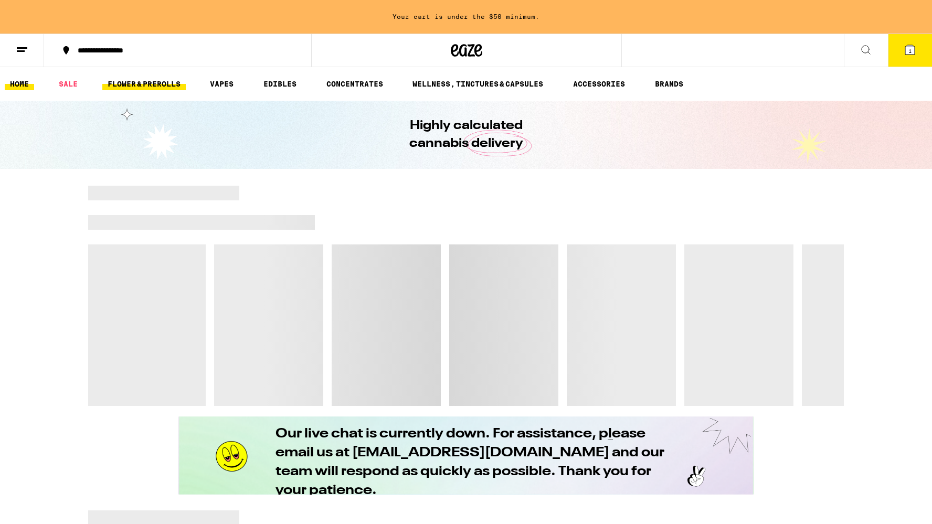
click at [163, 86] on link "FLOWER & PREROLLS" at bounding box center [143, 84] width 83 height 13
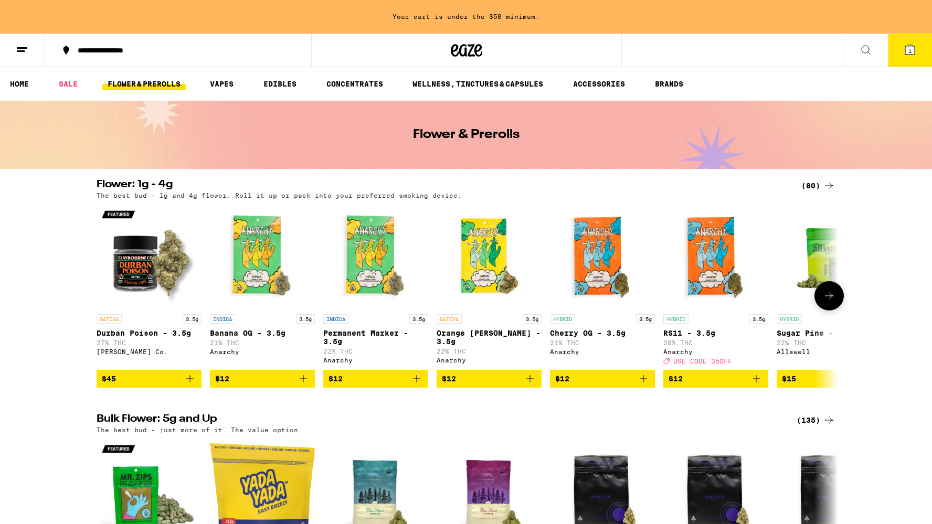
scroll to position [98, 0]
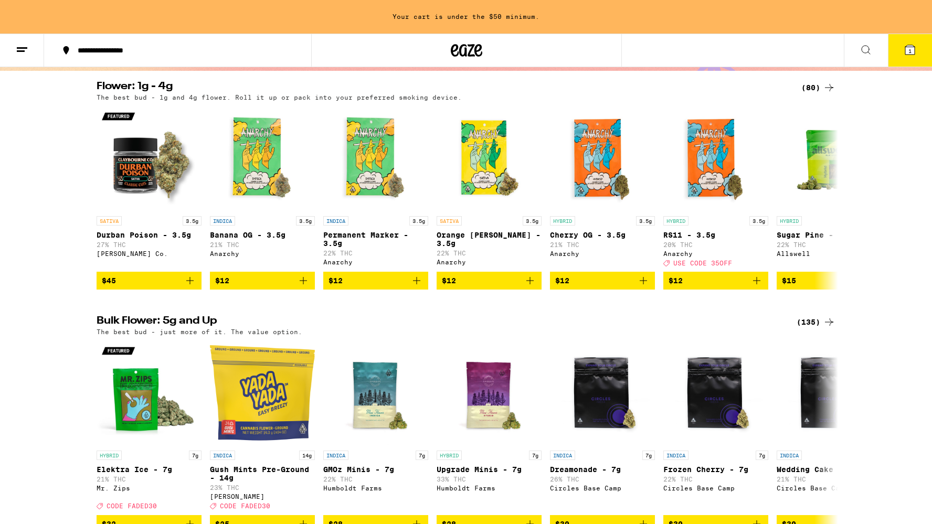
click at [803, 328] on div "(135)" at bounding box center [816, 322] width 39 height 13
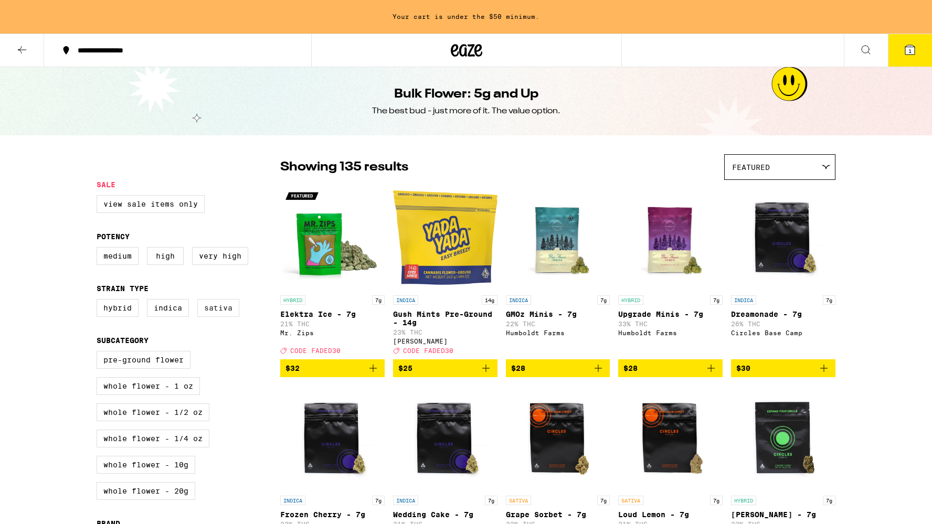
click at [216, 317] on label "Sativa" at bounding box center [218, 308] width 42 height 18
click at [99, 301] on input "Sativa" at bounding box center [99, 301] width 1 height 1
checkbox input "true"
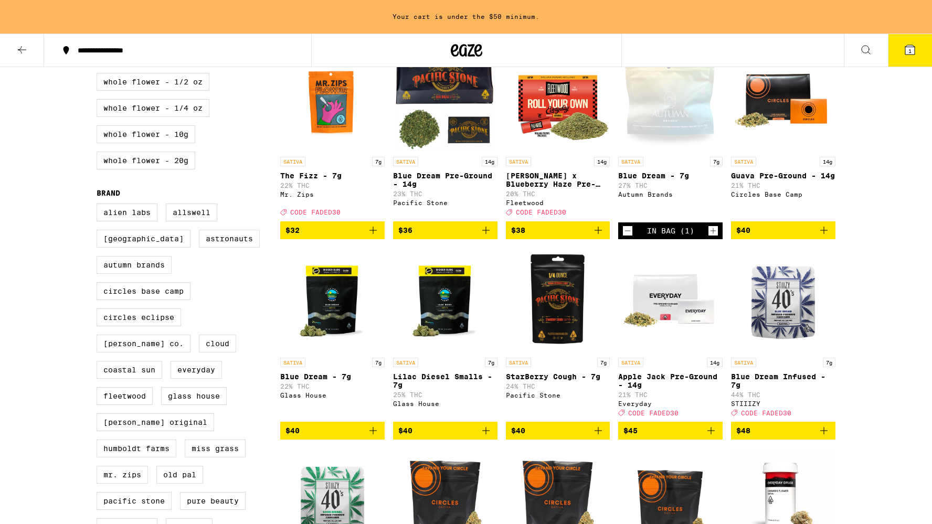
scroll to position [382, 0]
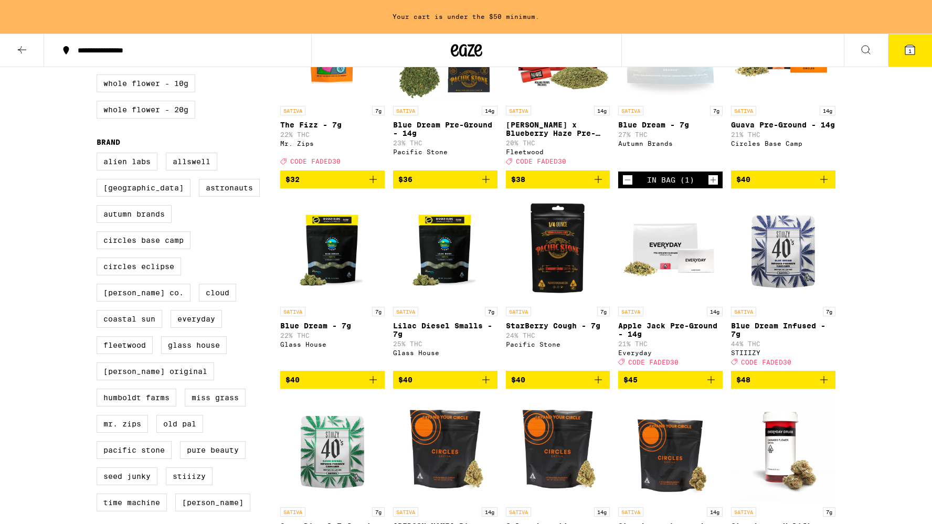
click at [903, 42] on button "1" at bounding box center [910, 50] width 44 height 33
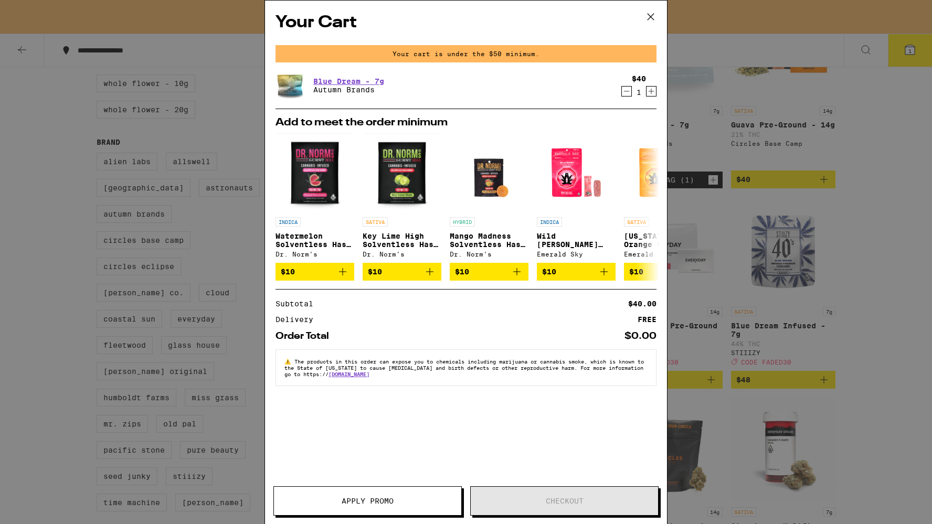
click at [826, 201] on div "Your Cart Your cart is under the $50 minimum. Blue Dream - 7g Autumn Brands $40…" at bounding box center [466, 262] width 932 height 524
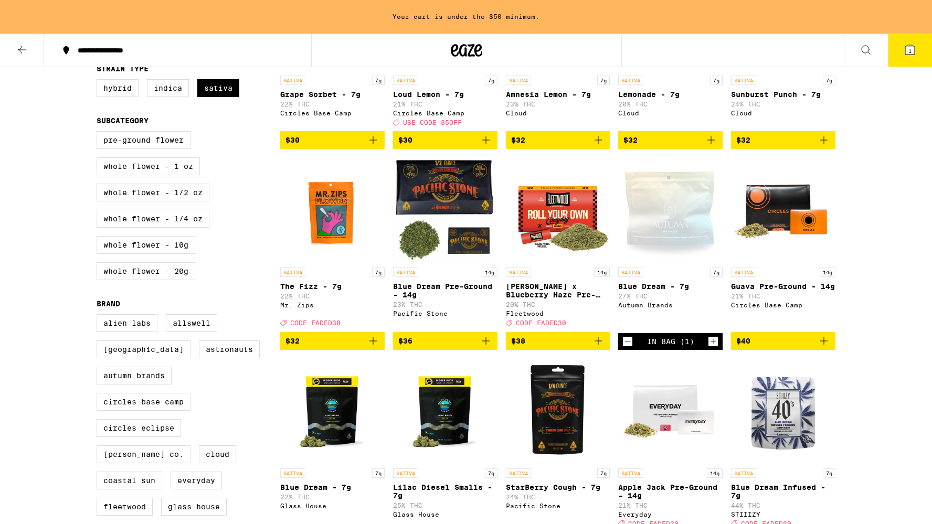
scroll to position [37, 0]
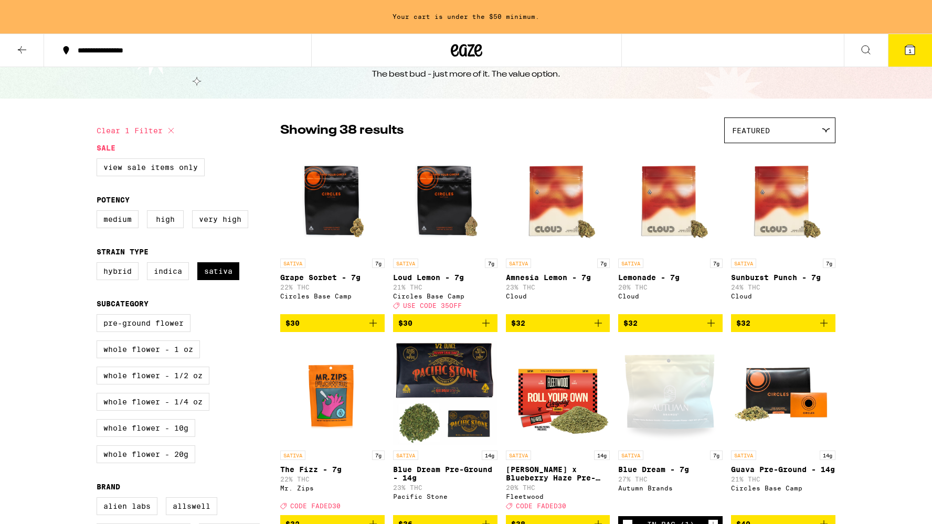
click at [23, 55] on icon at bounding box center [22, 50] width 13 height 13
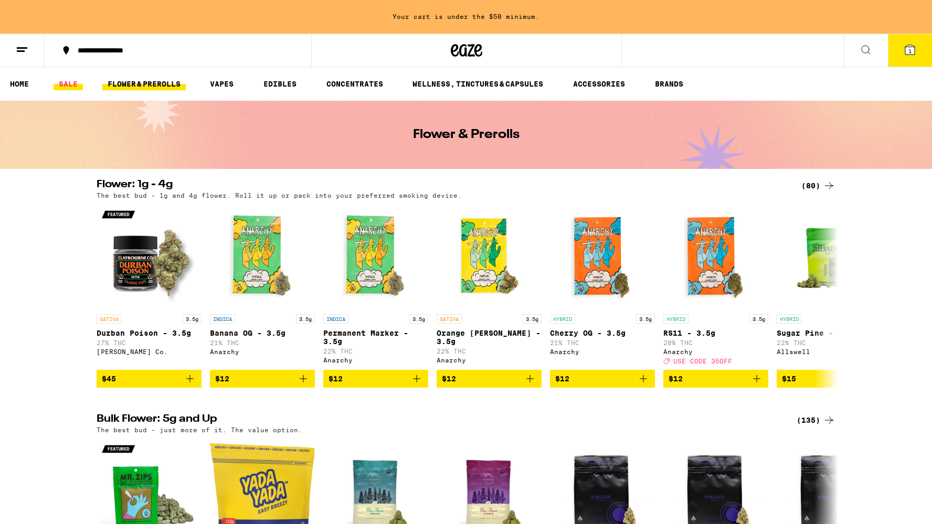
click at [73, 87] on link "SALE" at bounding box center [68, 84] width 29 height 13
click at [66, 80] on link "SALE" at bounding box center [68, 84] width 29 height 13
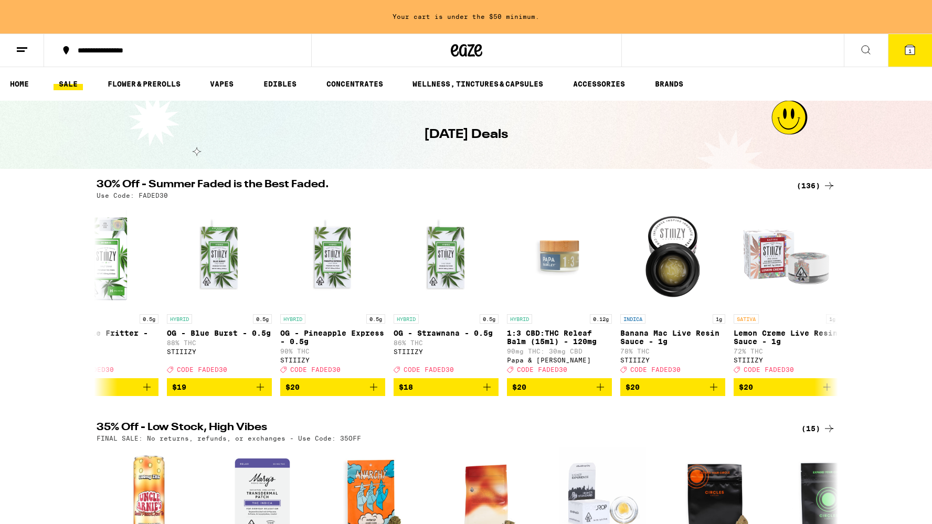
click at [833, 47] on div "**********" at bounding box center [466, 51] width 932 height 34
click at [857, 48] on button at bounding box center [866, 50] width 44 height 33
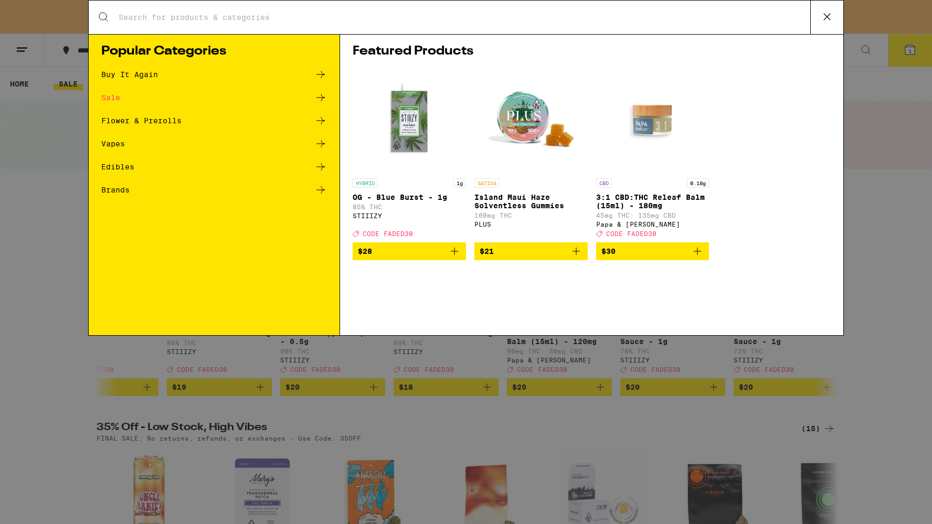
click at [666, 36] on div "Featured Products HYBRID 1g OG - Blue Burst - 1g 85% THC STIIIZY Deal Created w…" at bounding box center [591, 184] width 503 height 301
click at [666, 30] on div "Search for Products" at bounding box center [466, 18] width 755 height 34
click at [654, 19] on input "Search for Products" at bounding box center [464, 17] width 692 height 9
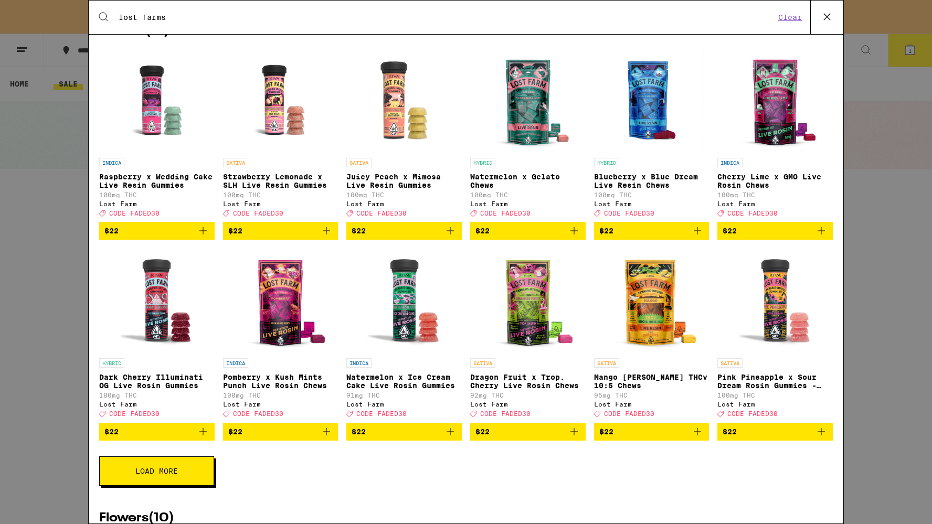
scroll to position [178, 0]
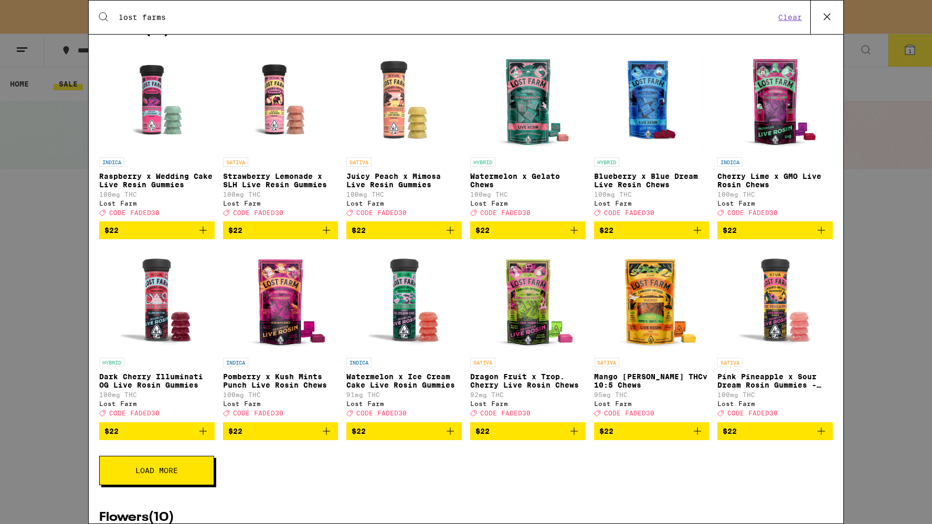
type input "lost farms"
click at [697, 438] on icon "Add to bag" at bounding box center [697, 431] width 13 height 13
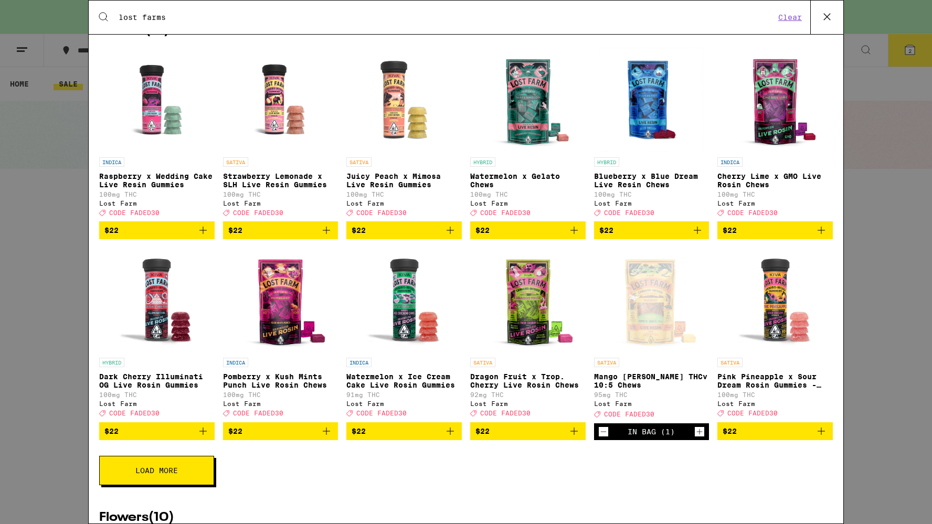
scroll to position [15, 0]
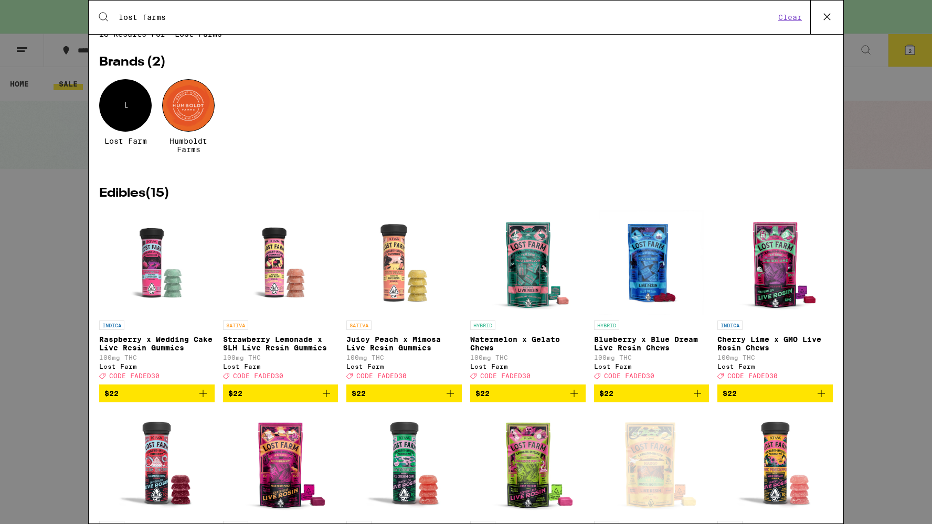
click at [192, 108] on div at bounding box center [188, 105] width 52 height 52
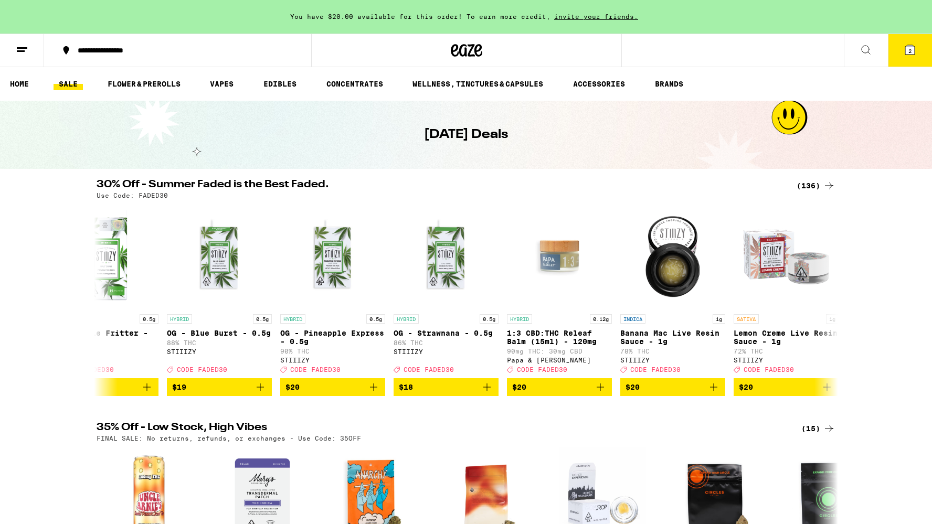
scroll to position [328, 0]
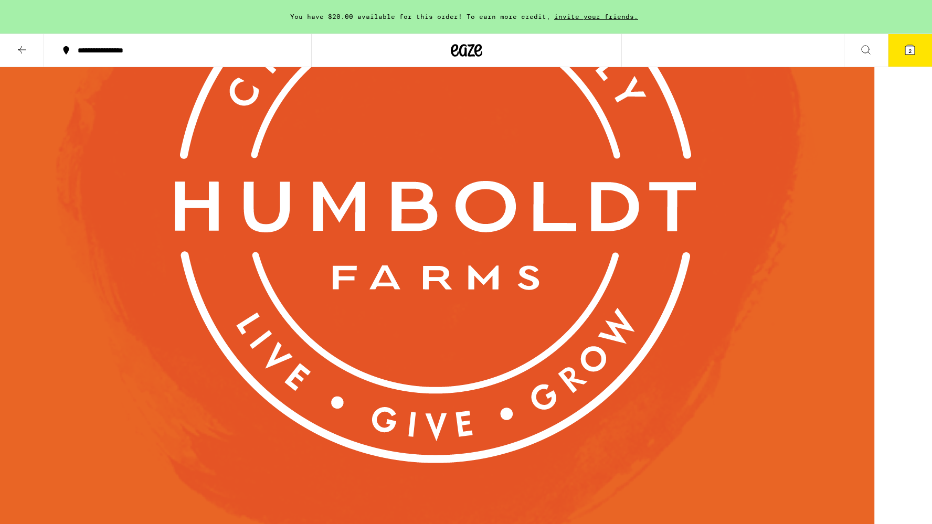
scroll to position [308, 0]
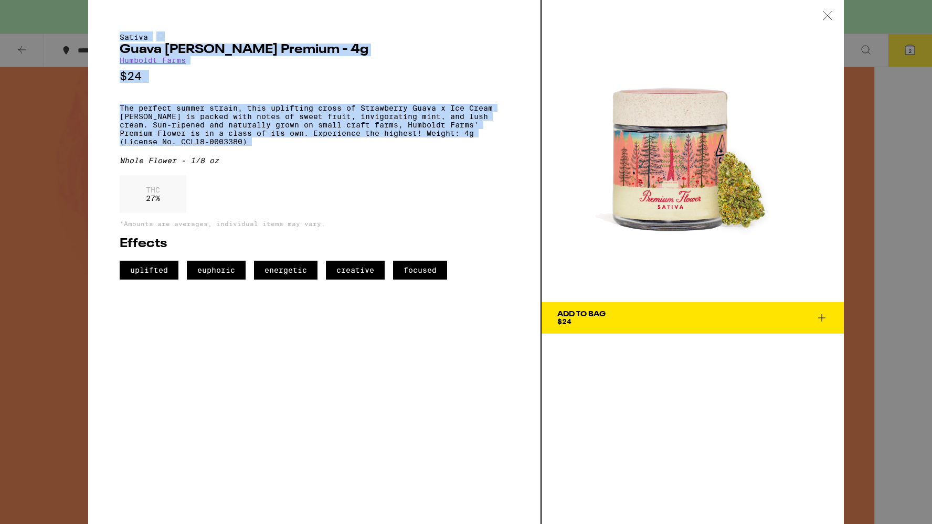
drag, startPoint x: 442, startPoint y: 160, endPoint x: 99, endPoint y: 31, distance: 366.5
click at [99, 31] on div "Sativa Guava [PERSON_NAME] Premium - 4g Humboldt Farms $24 The perfect summer s…" at bounding box center [315, 262] width 454 height 524
copy div "Sativa Guava [PERSON_NAME] Premium - 4g Humboldt Farms $24 The perfect summer s…"
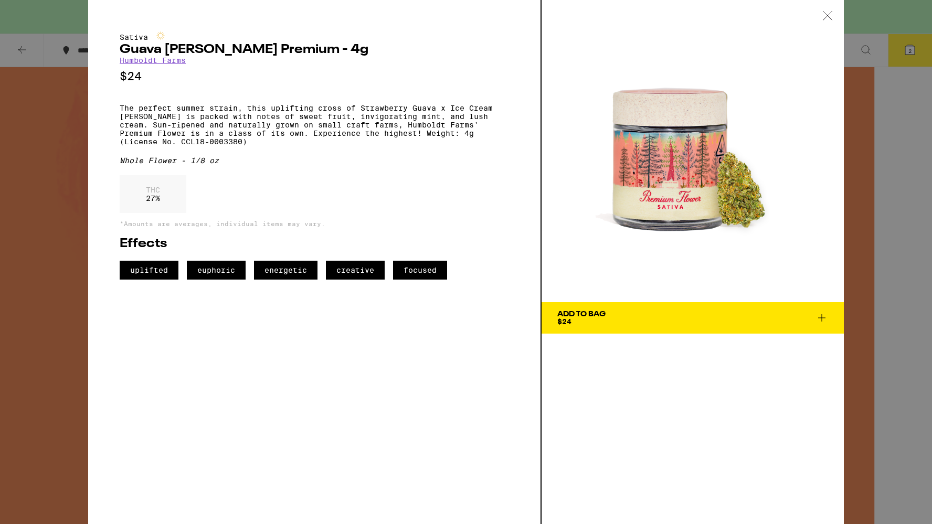
click at [863, 129] on div "Sativa Guava [PERSON_NAME] Premium - 4g Humboldt Farms $24 The perfect summer s…" at bounding box center [466, 262] width 932 height 524
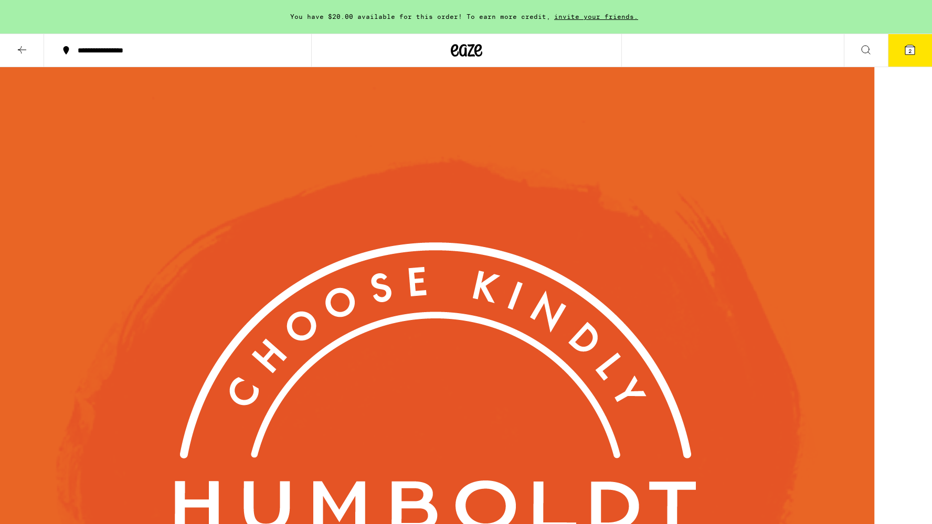
click at [24, 42] on button at bounding box center [22, 50] width 44 height 33
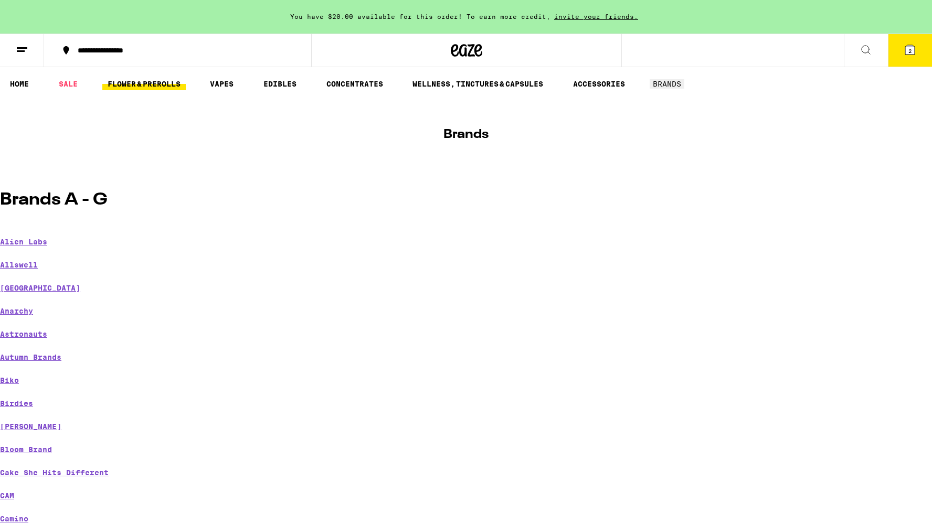
click at [163, 82] on link "FLOWER & PREROLLS" at bounding box center [143, 84] width 83 height 13
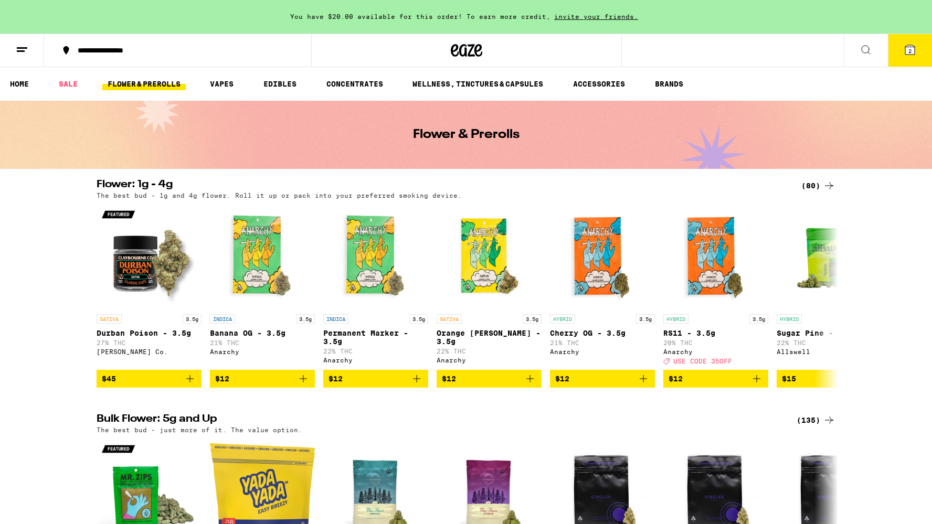
click at [832, 184] on icon at bounding box center [829, 186] width 13 height 13
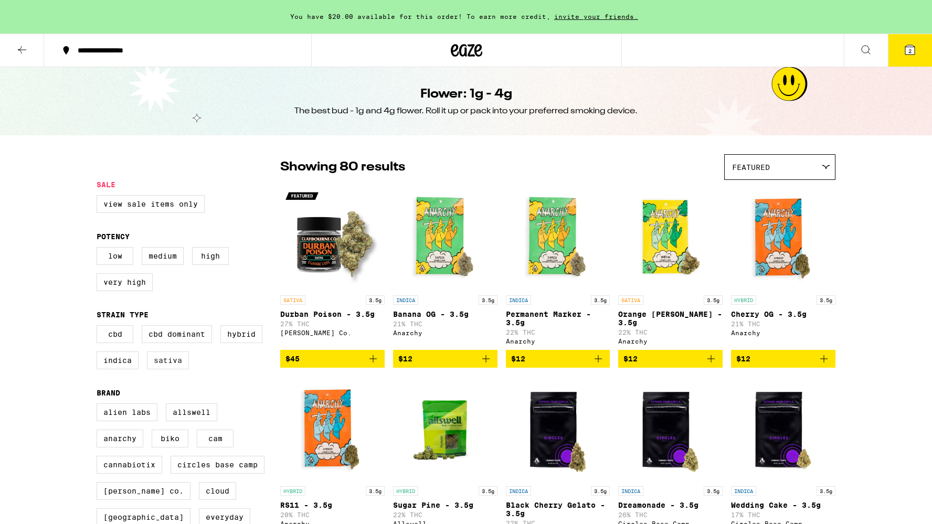
click at [162, 366] on label "Sativa" at bounding box center [168, 361] width 42 height 18
click at [99, 328] on input "Sativa" at bounding box center [99, 327] width 1 height 1
checkbox input "true"
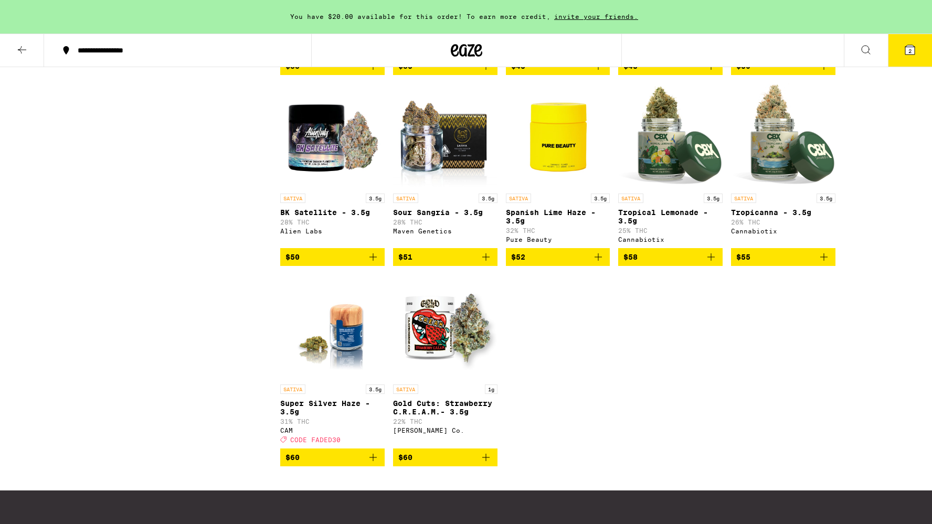
scroll to position [697, 0]
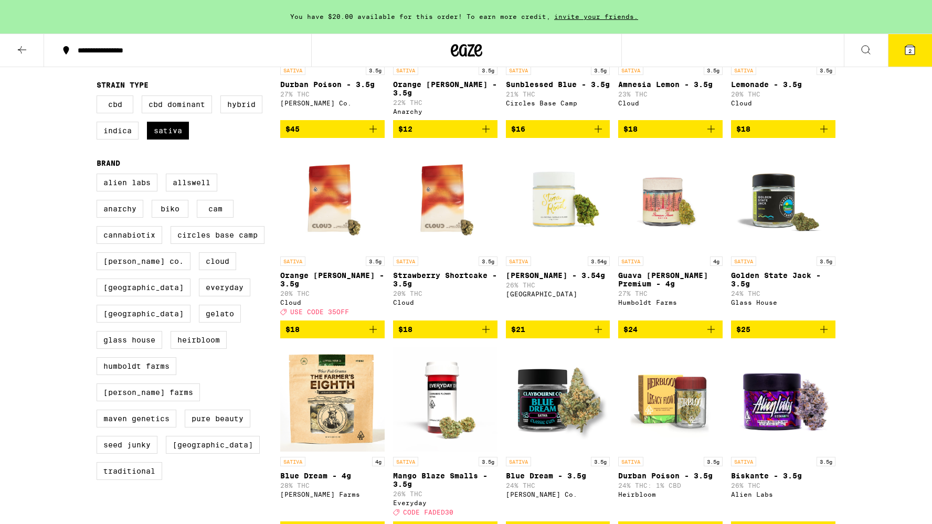
scroll to position [229, 0]
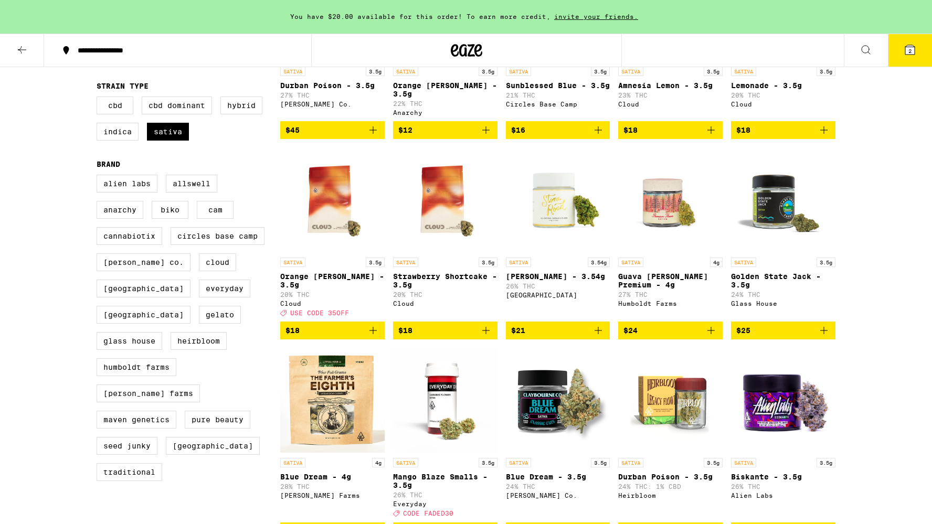
click at [825, 332] on icon "Add to bag" at bounding box center [824, 330] width 13 height 13
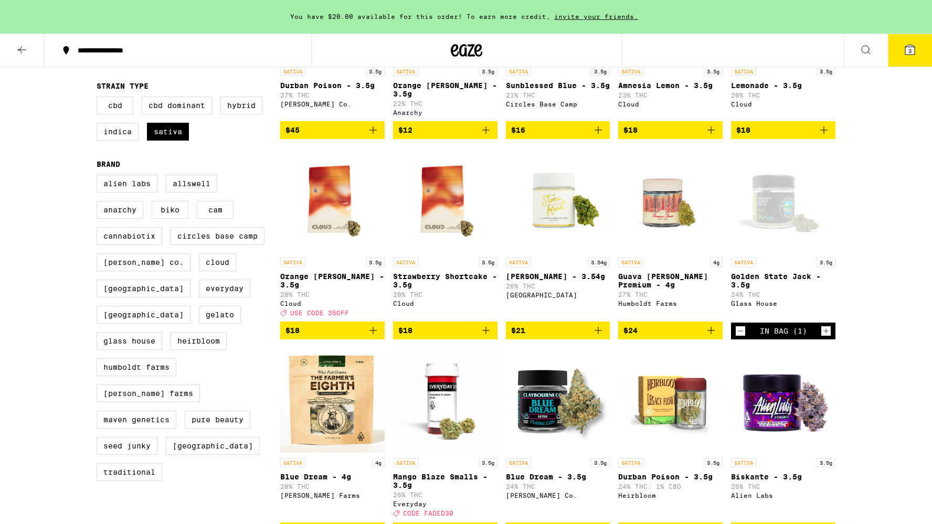
click at [910, 50] on span "3" at bounding box center [910, 51] width 3 height 6
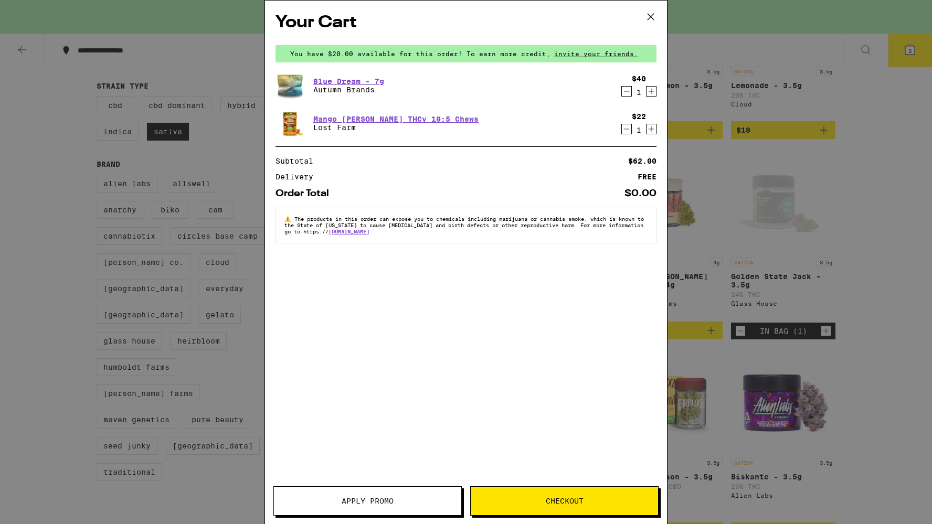
click at [573, 502] on span "Checkout" at bounding box center [565, 501] width 38 height 7
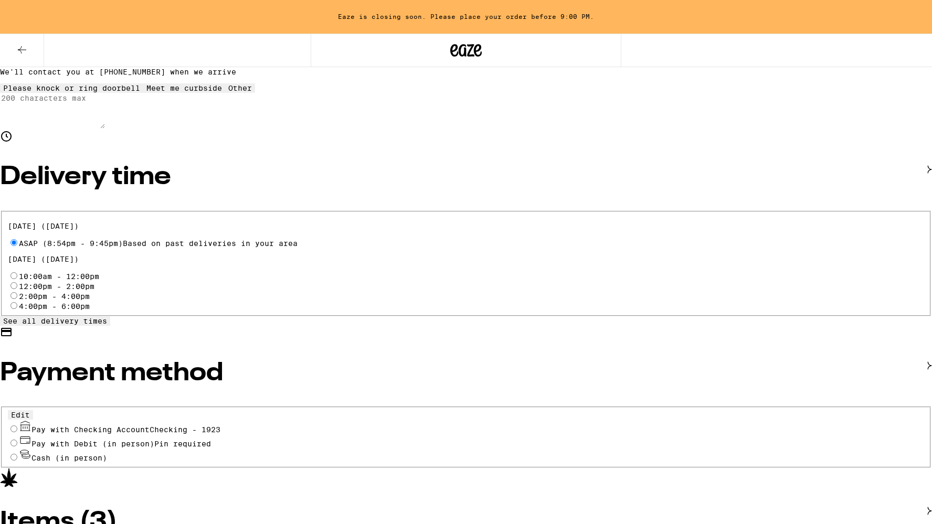
scroll to position [265, 0]
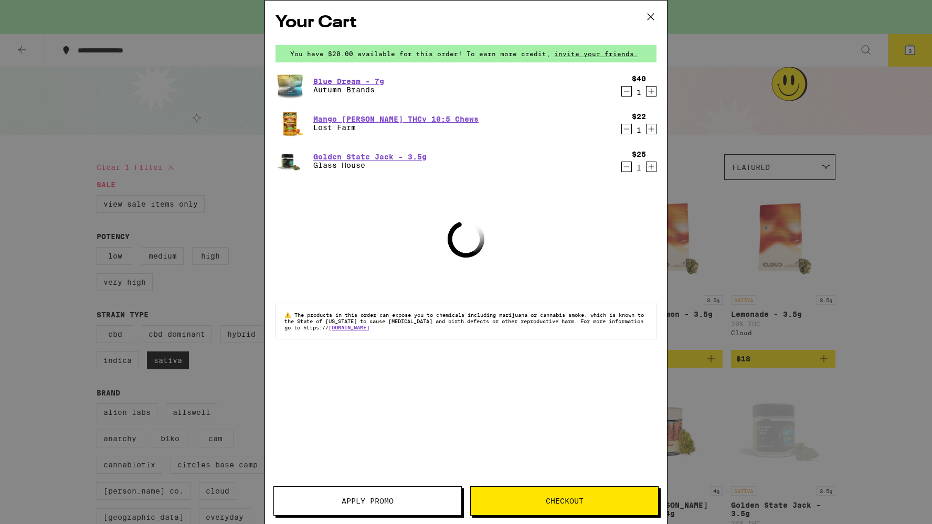
click at [193, 184] on div "Your Cart You have $20.00 available for this order! To earn more credit, invite…" at bounding box center [466, 262] width 932 height 524
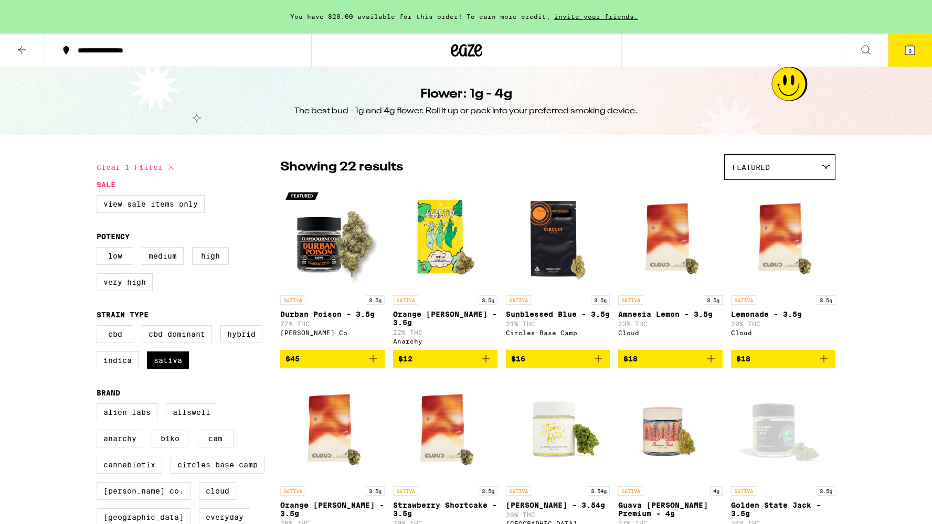
click at [19, 50] on icon at bounding box center [22, 50] width 13 height 13
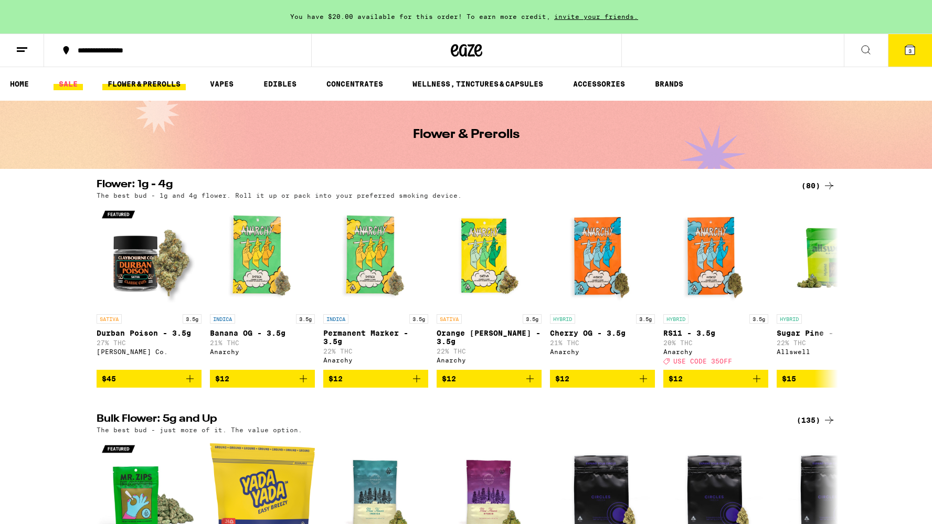
click at [66, 80] on link "SALE" at bounding box center [68, 84] width 29 height 13
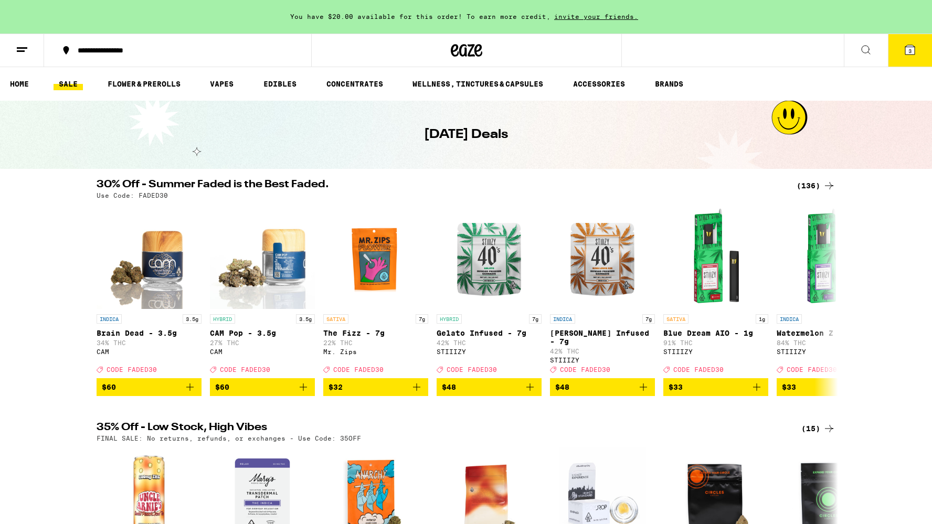
click at [916, 45] on icon at bounding box center [910, 50] width 13 height 13
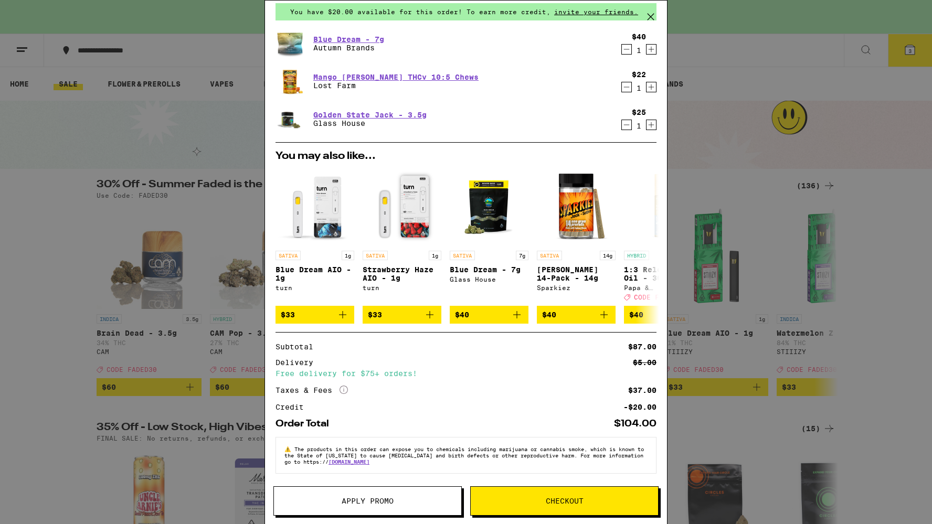
scroll to position [50, 0]
click at [511, 491] on button "Checkout" at bounding box center [564, 501] width 188 height 29
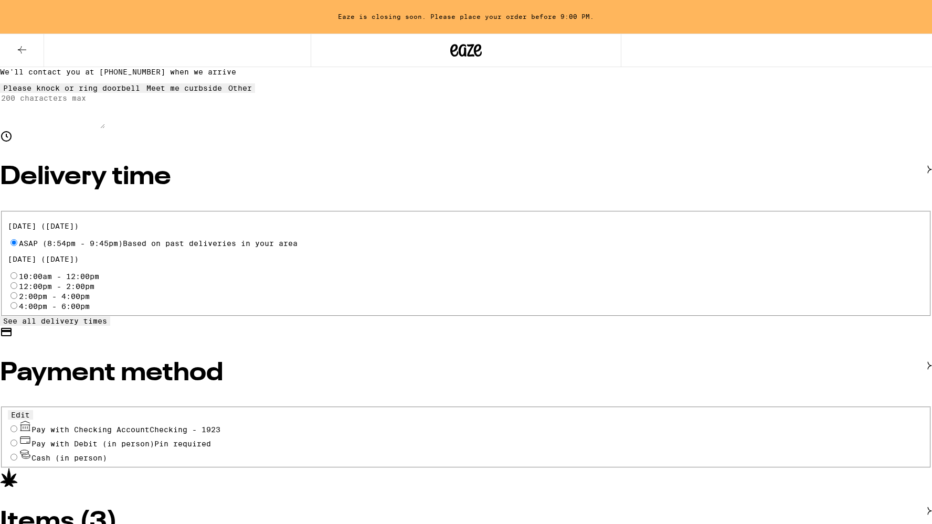
scroll to position [265, 0]
click at [17, 426] on input "Pay with Checking Account Checking - 1923" at bounding box center [13, 429] width 7 height 7
radio input "true"
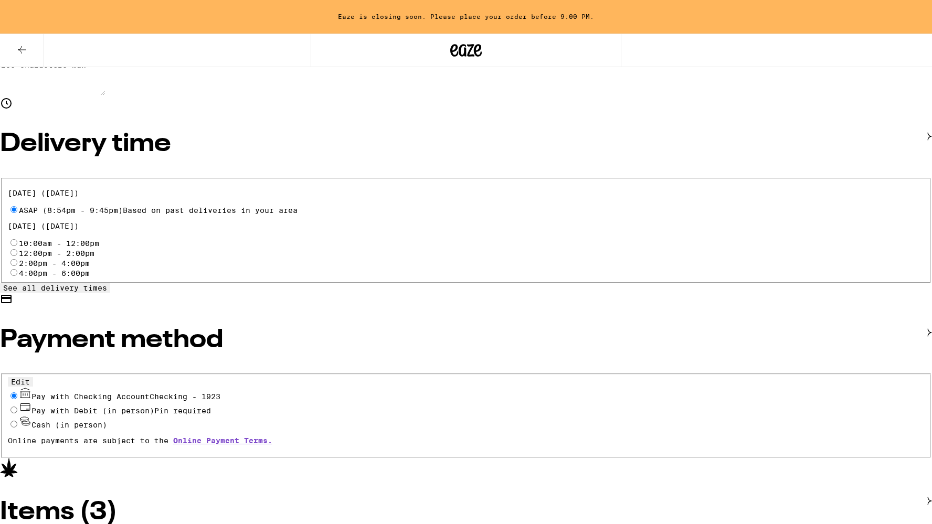
click at [325, 458] on div "Items ( 3 )" at bounding box center [466, 502] width 932 height 88
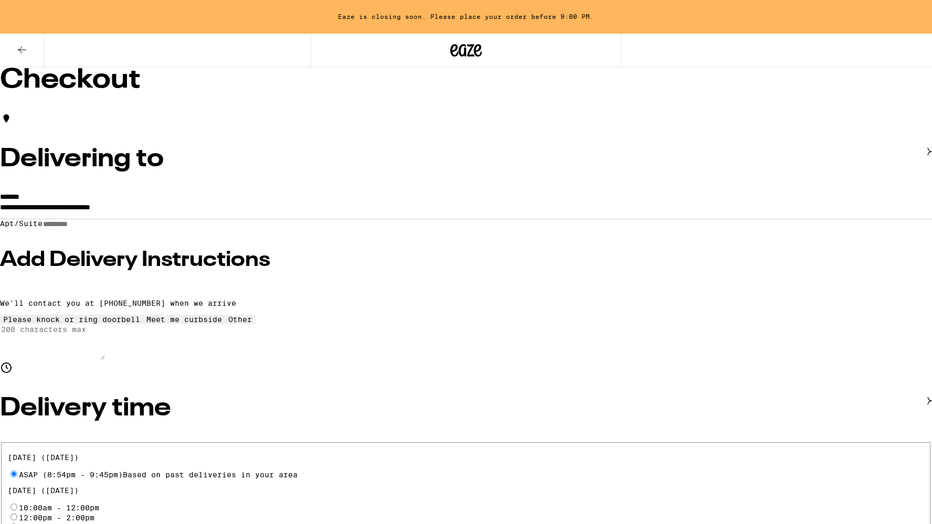
scroll to position [30, 0]
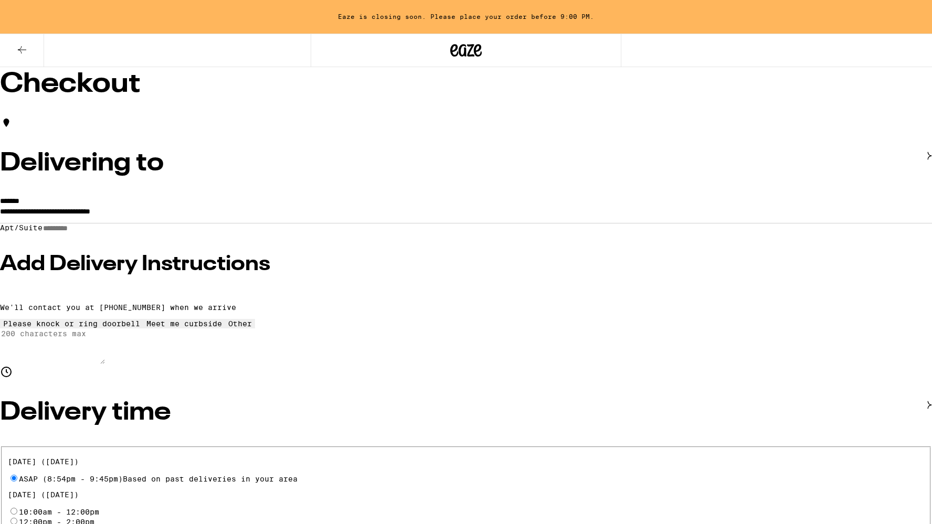
click at [22, 52] on icon at bounding box center [22, 49] width 8 height 7
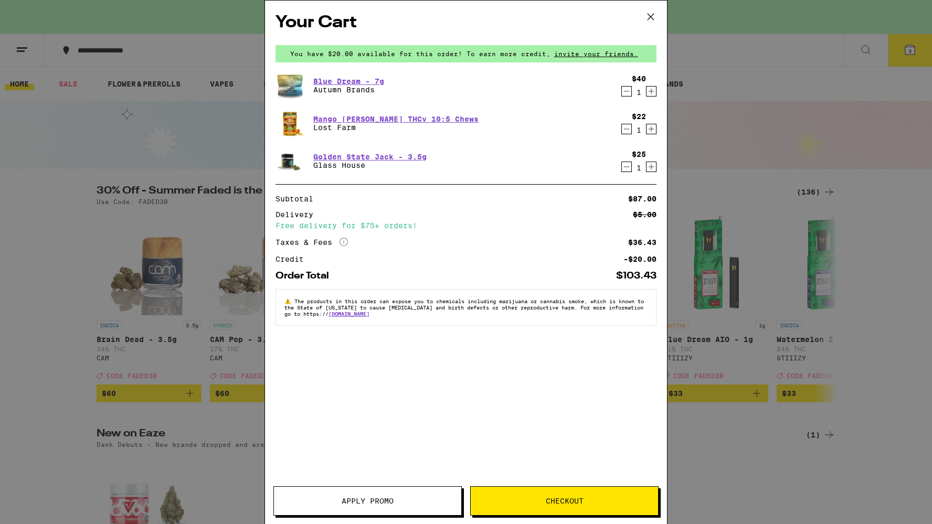
click at [381, 490] on button "Apply Promo" at bounding box center [368, 501] width 188 height 29
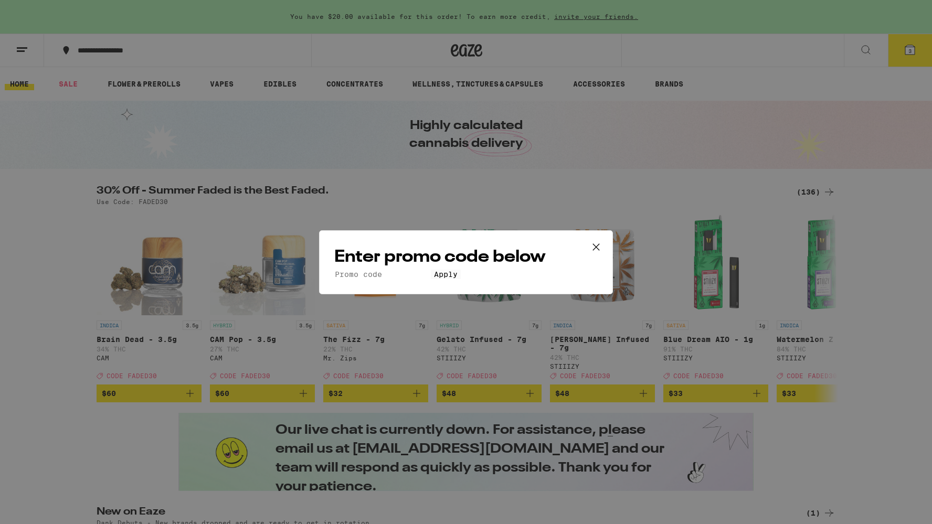
click at [431, 270] on input "Promo Code" at bounding box center [382, 274] width 97 height 9
type input "FADED30"
click at [449, 279] on button "Apply" at bounding box center [446, 274] width 30 height 9
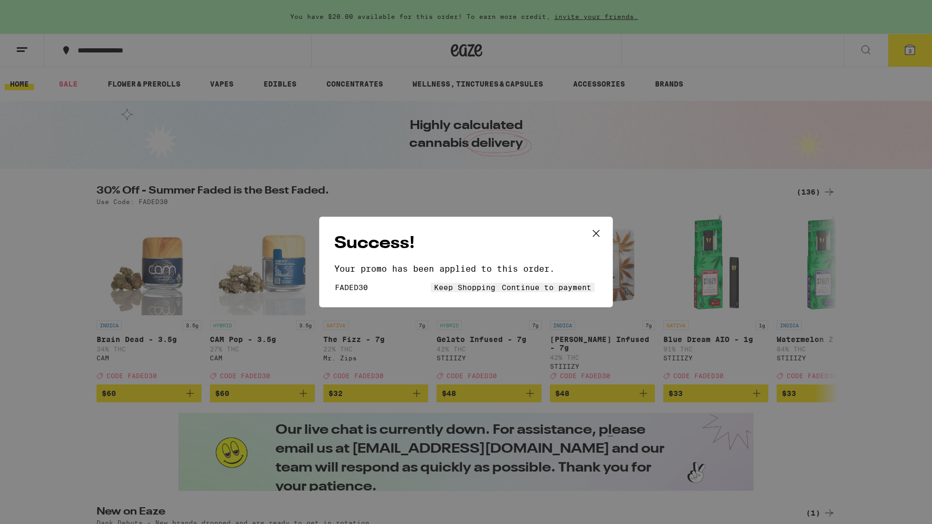
click at [508, 291] on span "Continue to payment" at bounding box center [547, 287] width 90 height 8
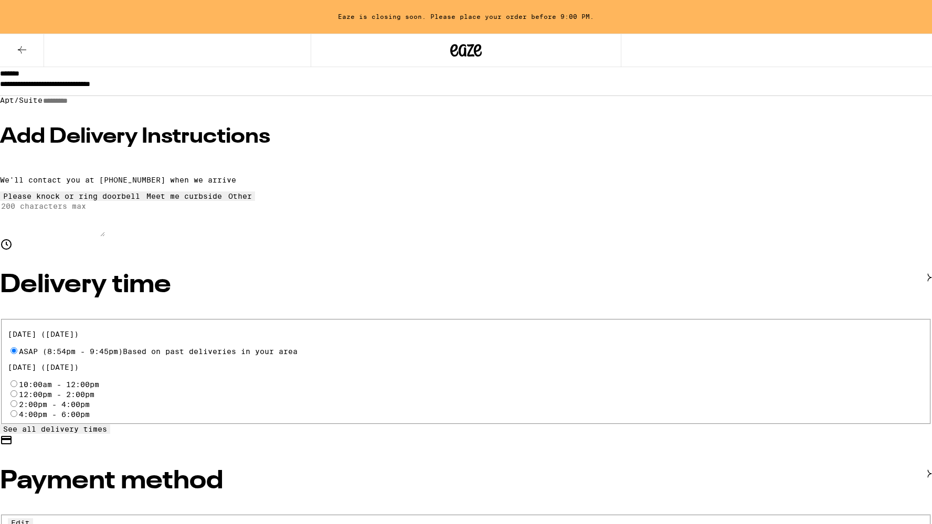
scroll to position [18, 0]
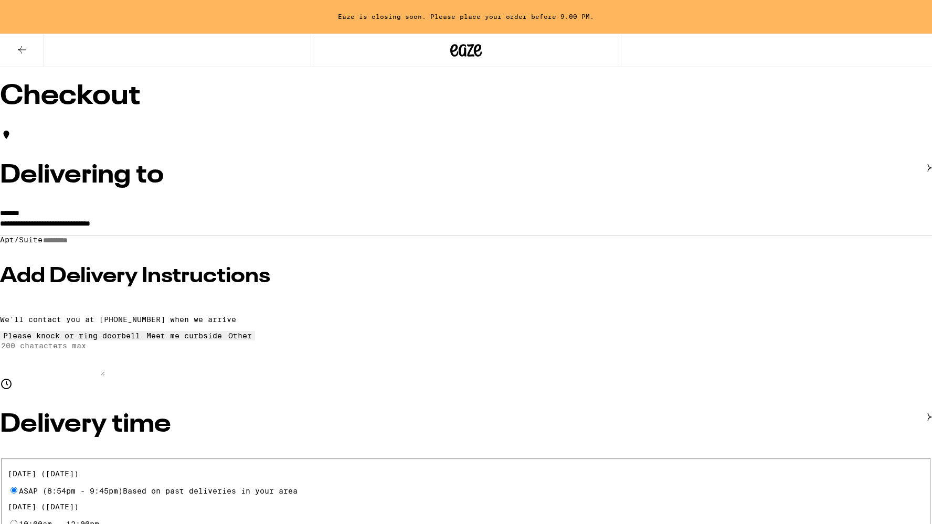
click at [12, 46] on button at bounding box center [22, 50] width 44 height 33
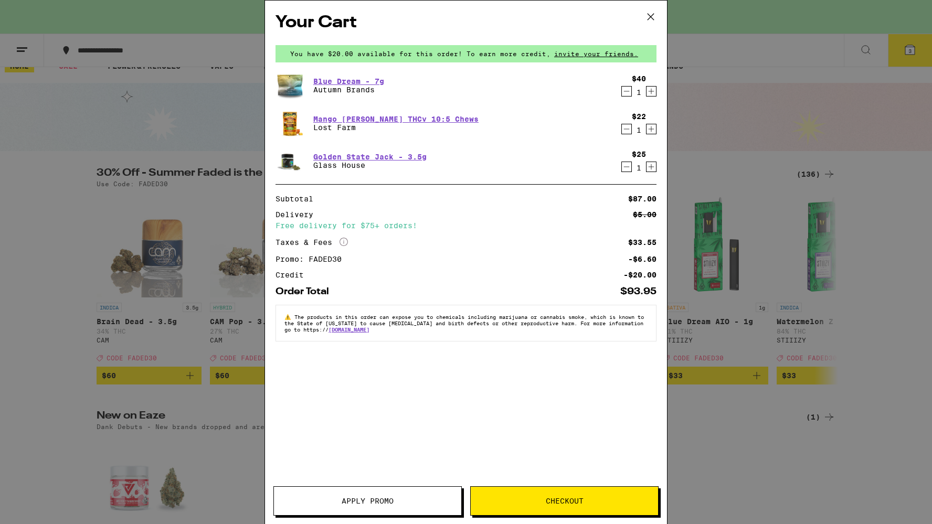
click at [627, 166] on icon "Decrement" at bounding box center [626, 167] width 9 height 13
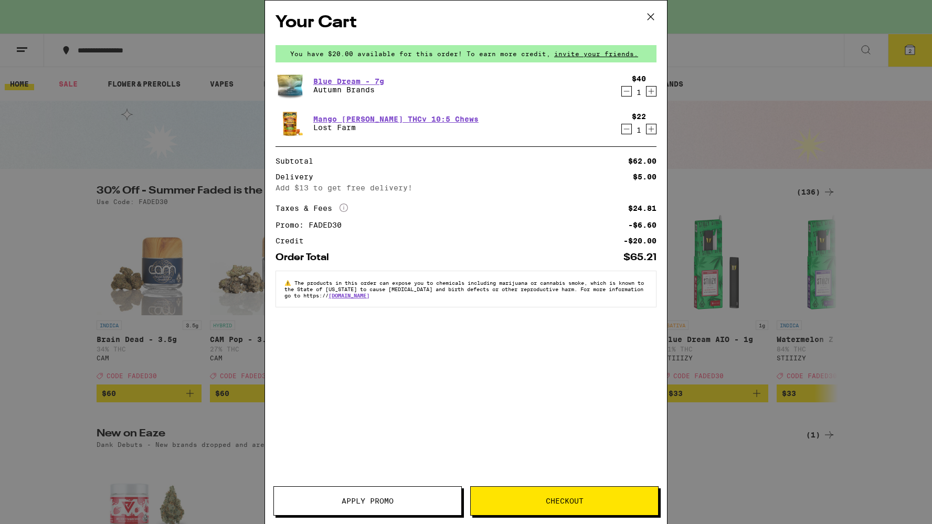
click at [552, 498] on span "Checkout" at bounding box center [565, 501] width 38 height 7
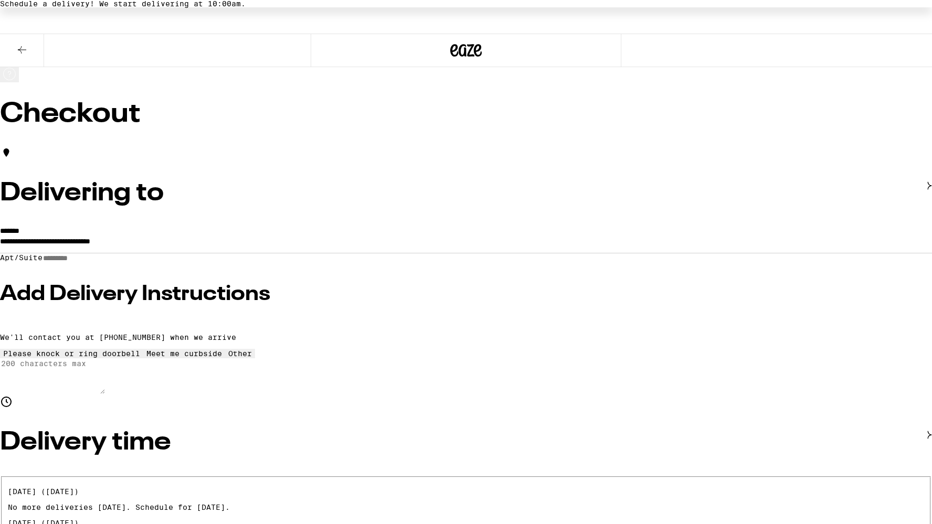
click at [117, 263] on input "Apt/Suite" at bounding box center [80, 258] width 75 height 9
type input "**"
